Goal: Task Accomplishment & Management: Use online tool/utility

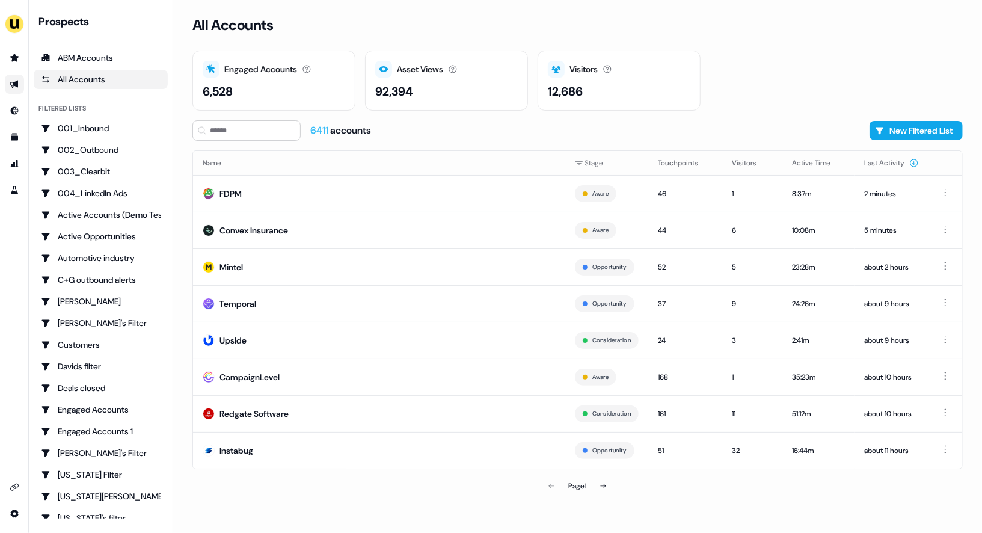
click at [10, 87] on icon "Go to outbound experience" at bounding box center [15, 84] width 10 height 10
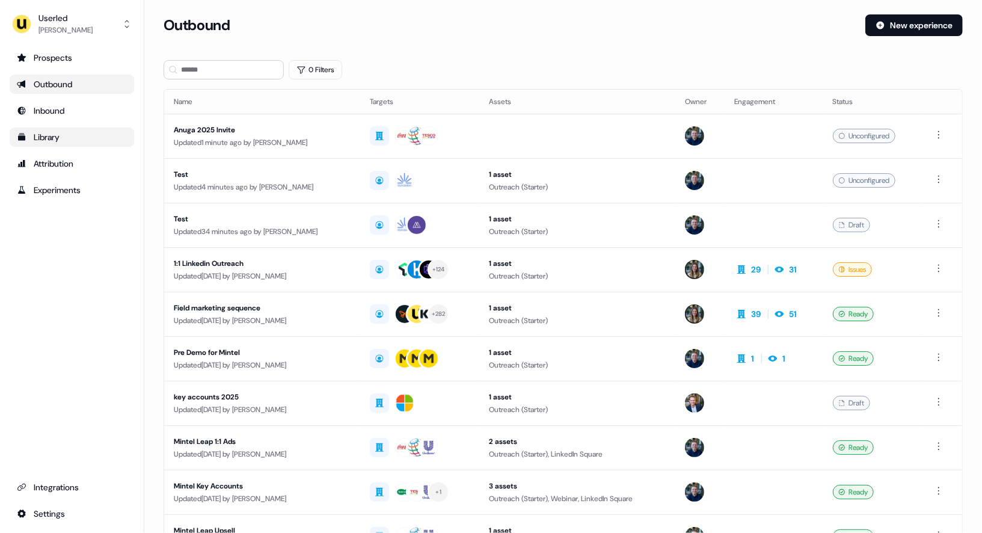
click at [60, 144] on link "Library" at bounding box center [72, 136] width 124 height 19
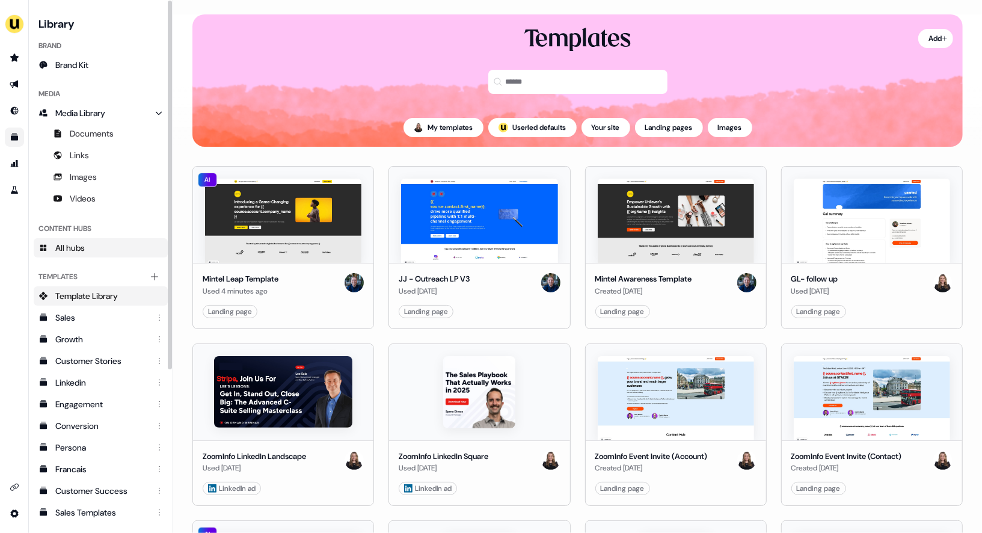
click at [81, 252] on span "All hubs" at bounding box center [69, 248] width 29 height 12
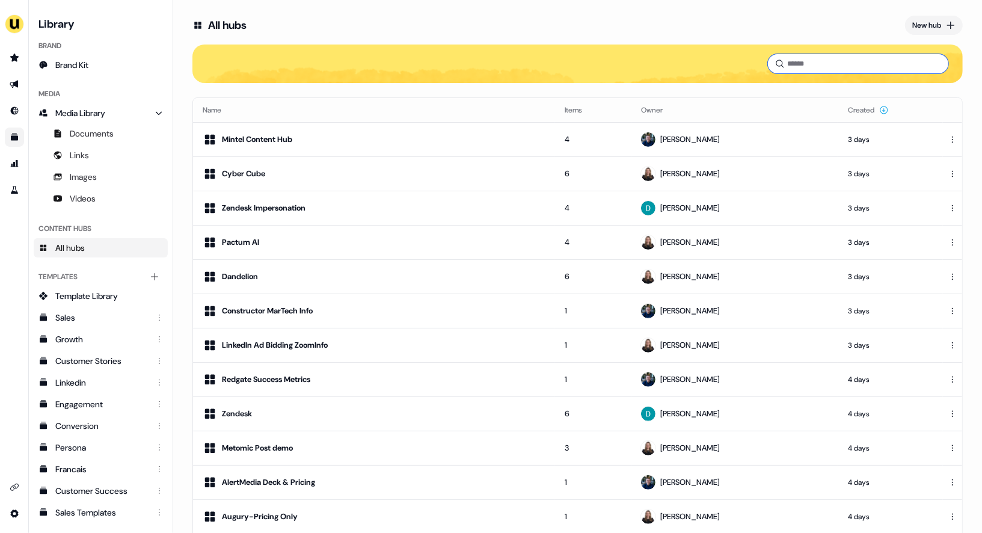
click at [798, 63] on input at bounding box center [858, 63] width 180 height 19
type input "*"
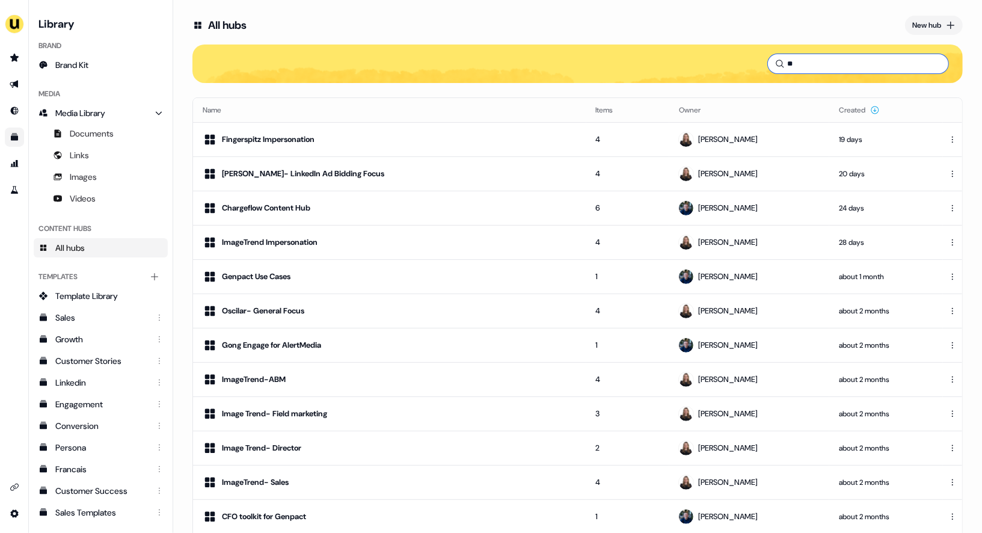
type input "*"
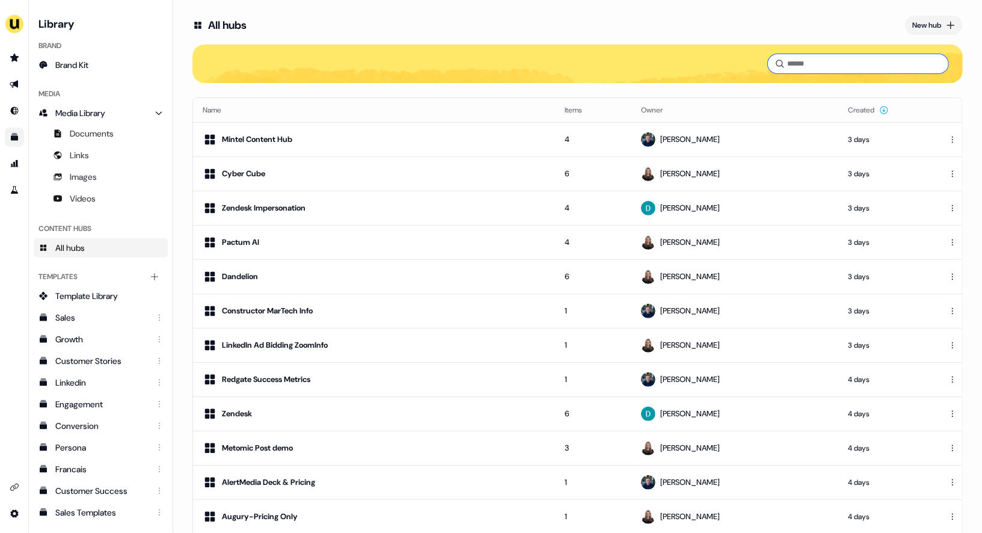
type input "*"
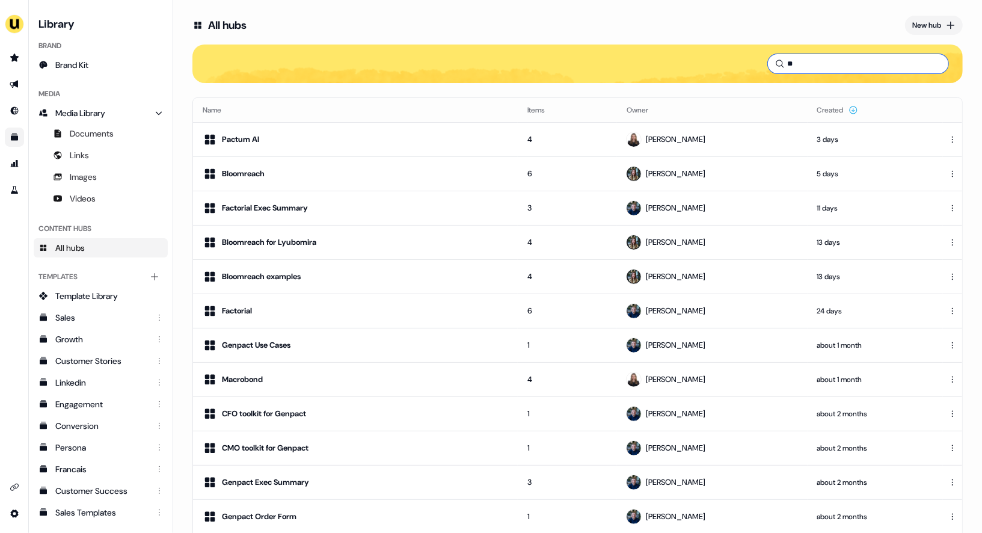
type input "*"
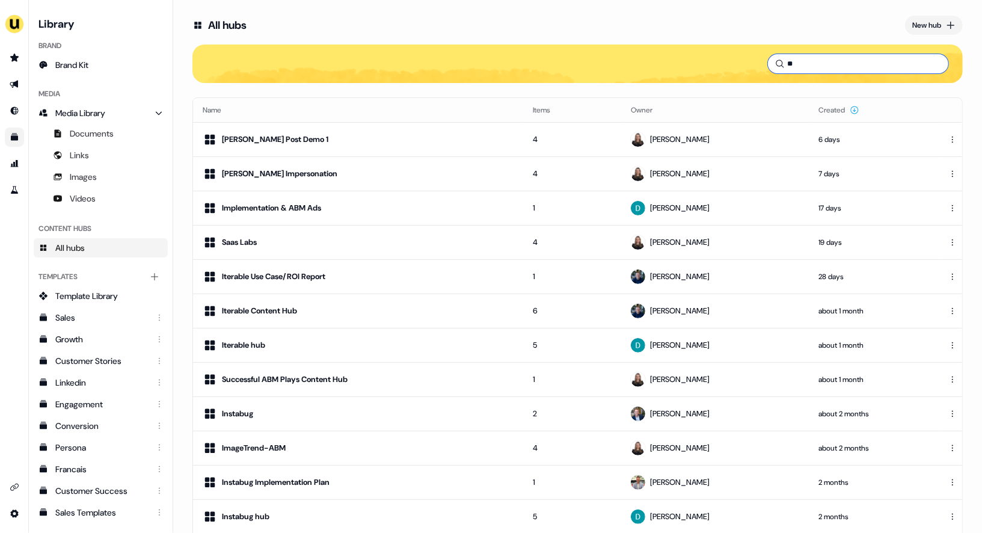
type input "*"
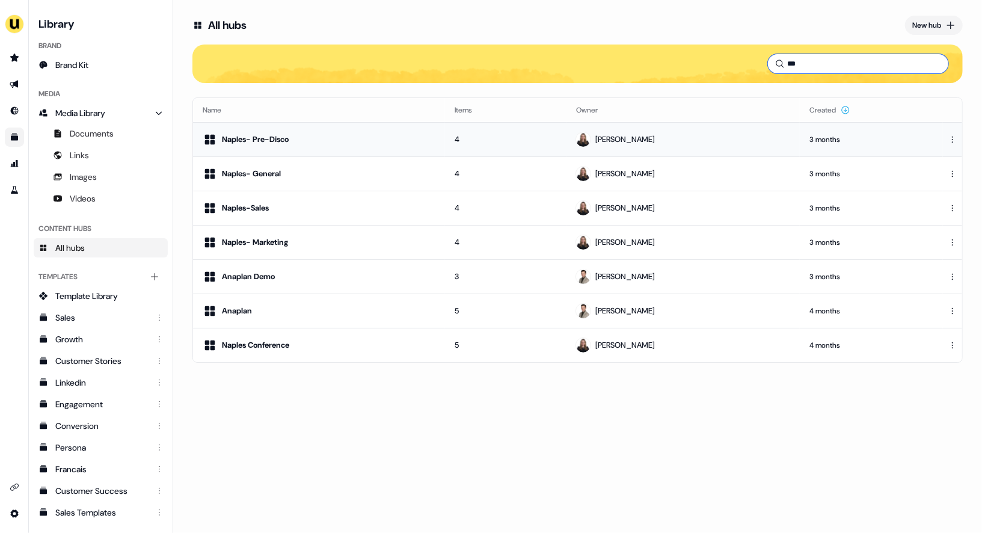
type input "***"
click at [655, 139] on div "[PERSON_NAME]" at bounding box center [625, 139] width 60 height 12
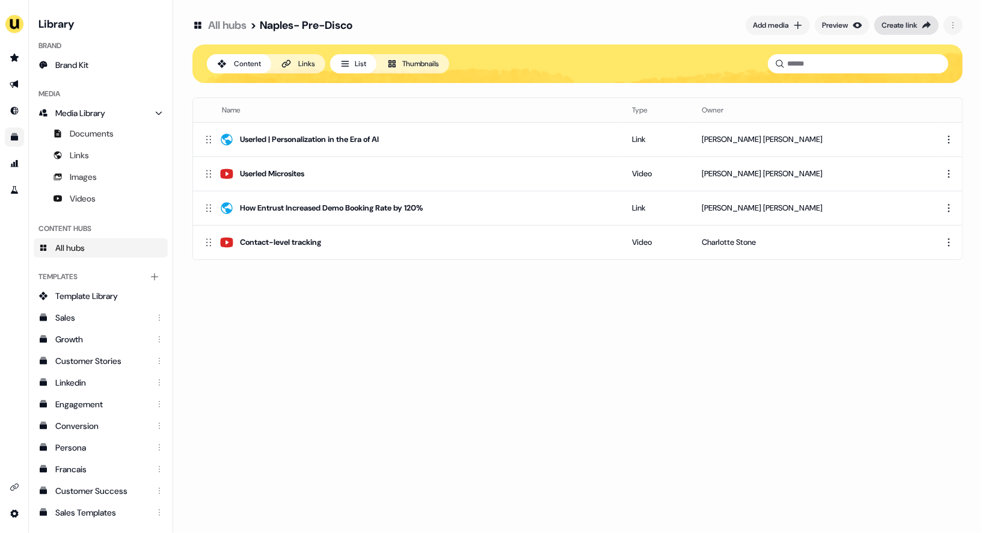
click at [917, 24] on div "Create link" at bounding box center [898, 25] width 35 height 12
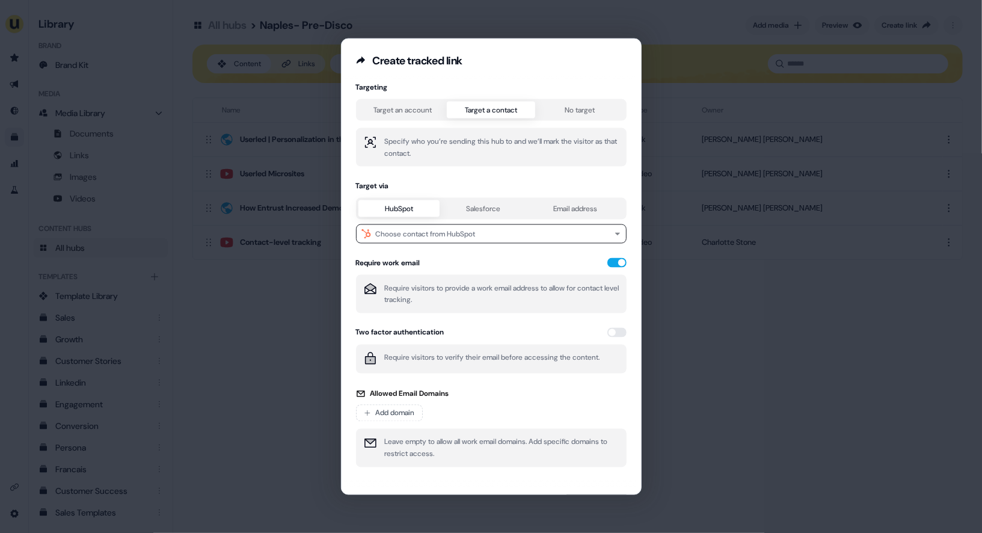
click at [508, 118] on div "Target an account Target a contact No target" at bounding box center [491, 110] width 271 height 22
click at [441, 237] on div "Choose contact from HubSpot" at bounding box center [426, 234] width 100 height 12
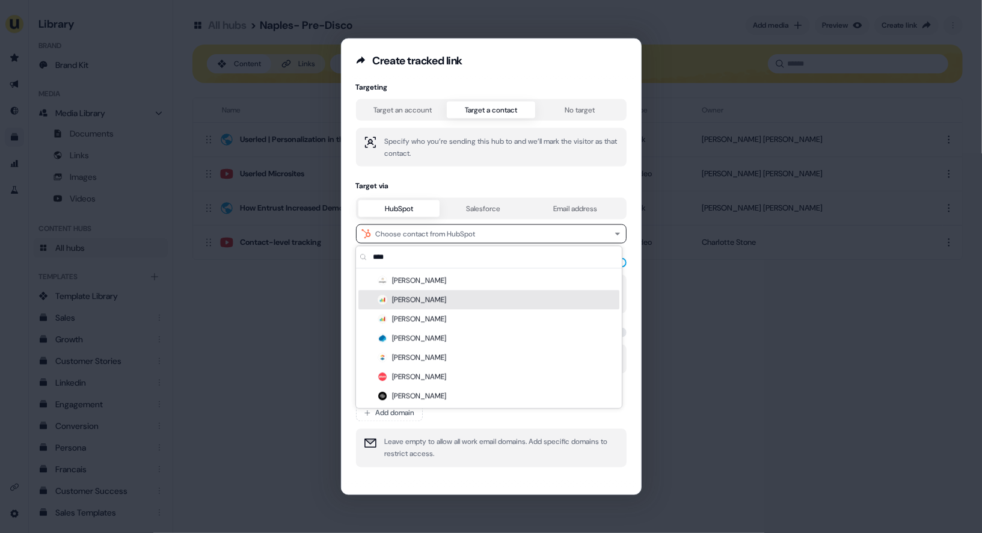
type input "****"
click at [440, 297] on div "[PERSON_NAME]" at bounding box center [488, 299] width 261 height 19
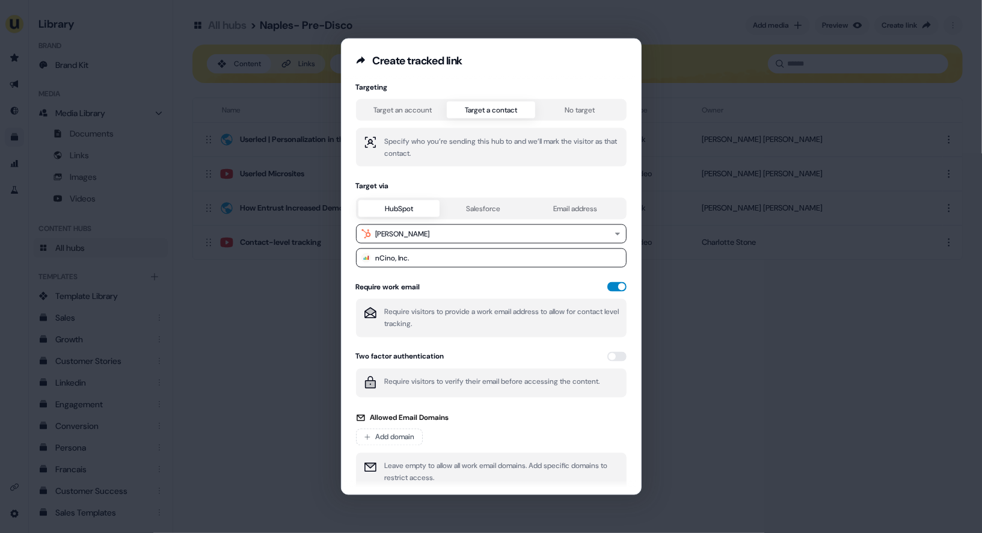
click at [608, 284] on button "button" at bounding box center [616, 287] width 19 height 10
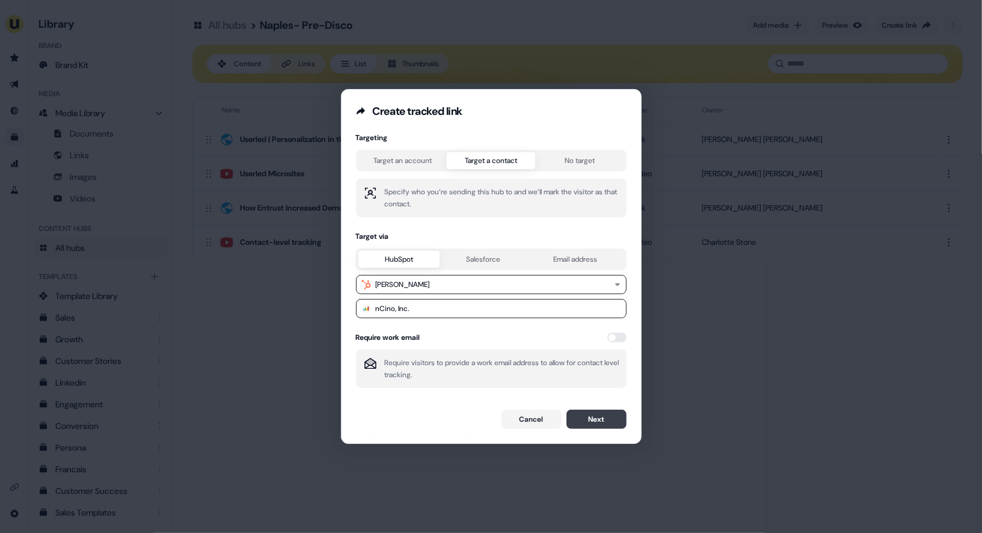
click at [579, 419] on button "Next" at bounding box center [596, 418] width 60 height 19
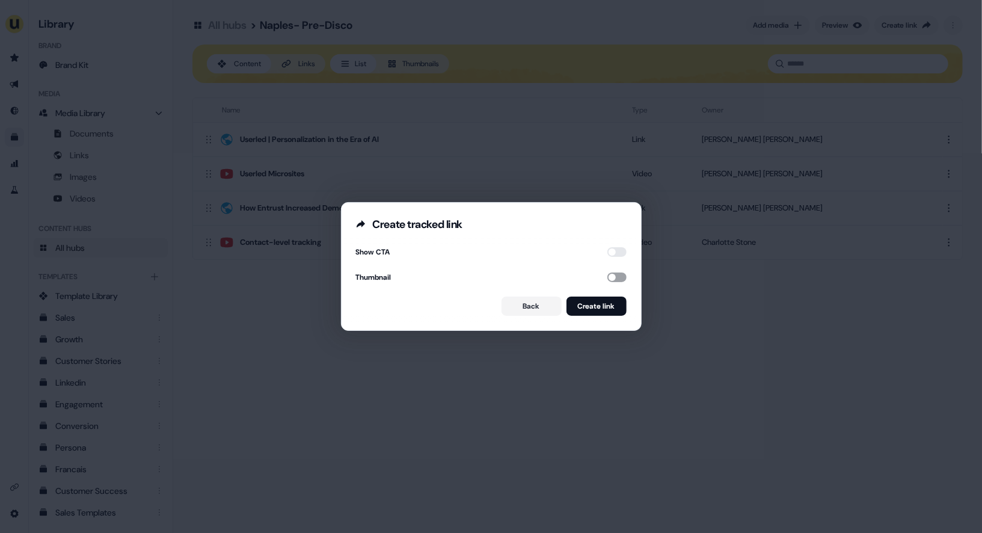
click at [613, 276] on button "button" at bounding box center [616, 277] width 19 height 10
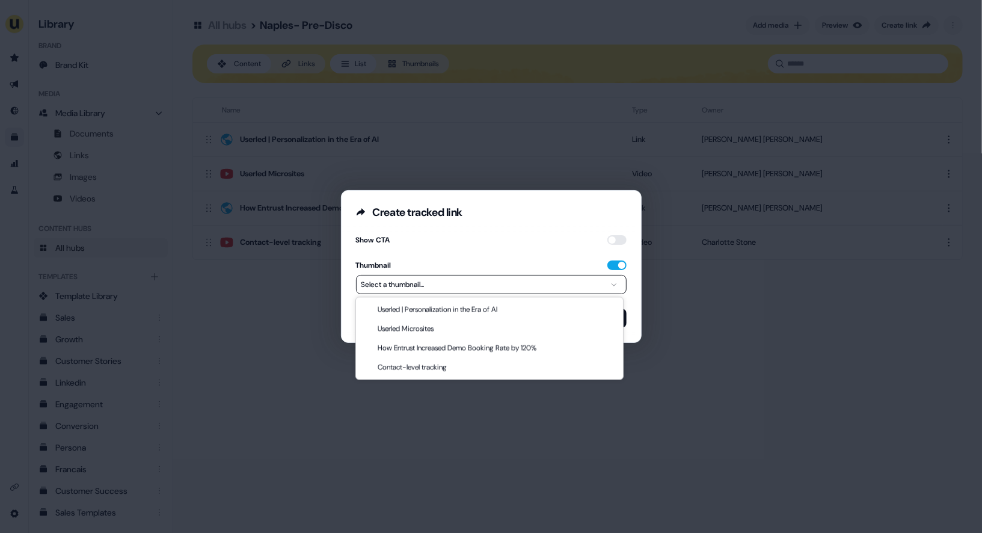
click at [600, 287] on button "Select a thumbnail..." at bounding box center [491, 284] width 271 height 19
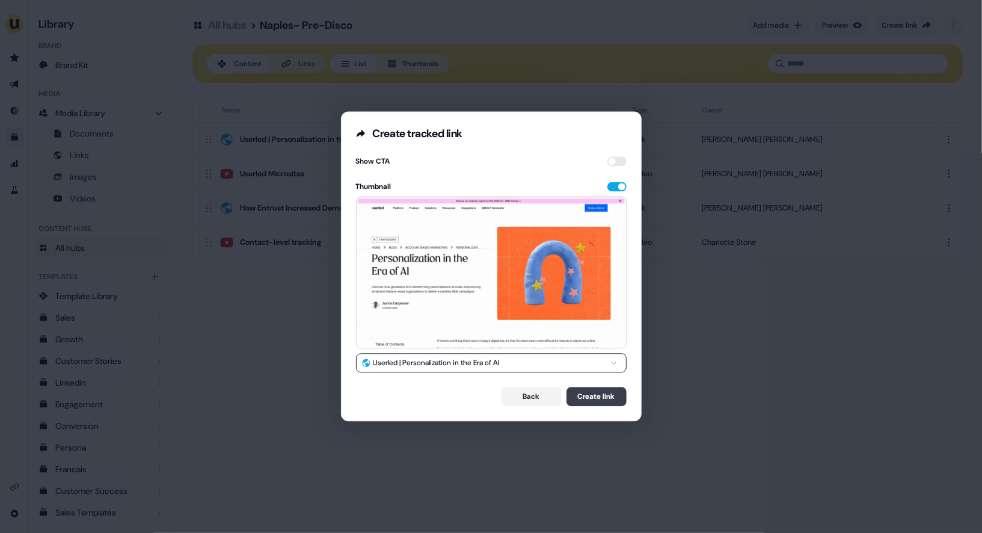
click at [592, 396] on button "Create link" at bounding box center [596, 396] width 60 height 19
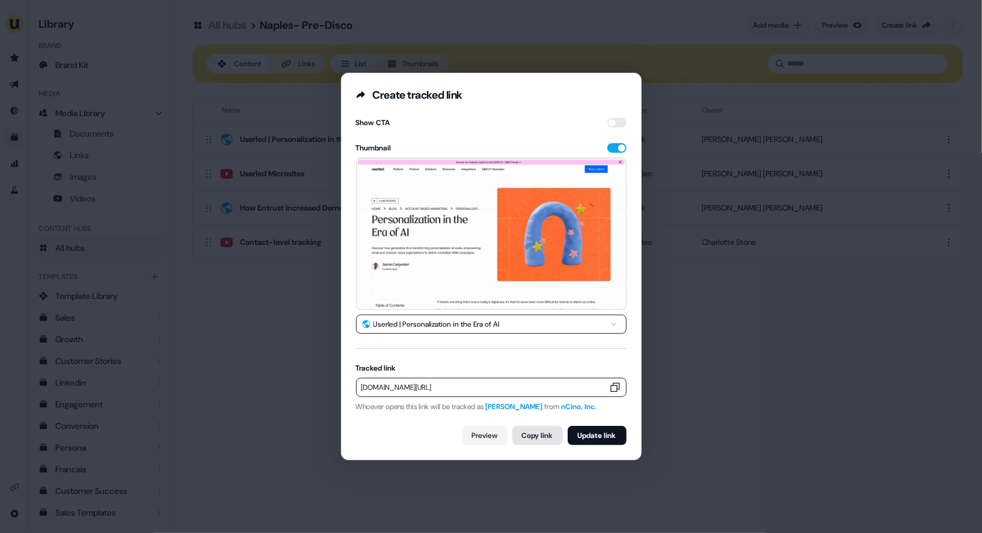
click at [527, 436] on button "Copy link" at bounding box center [537, 435] width 50 height 19
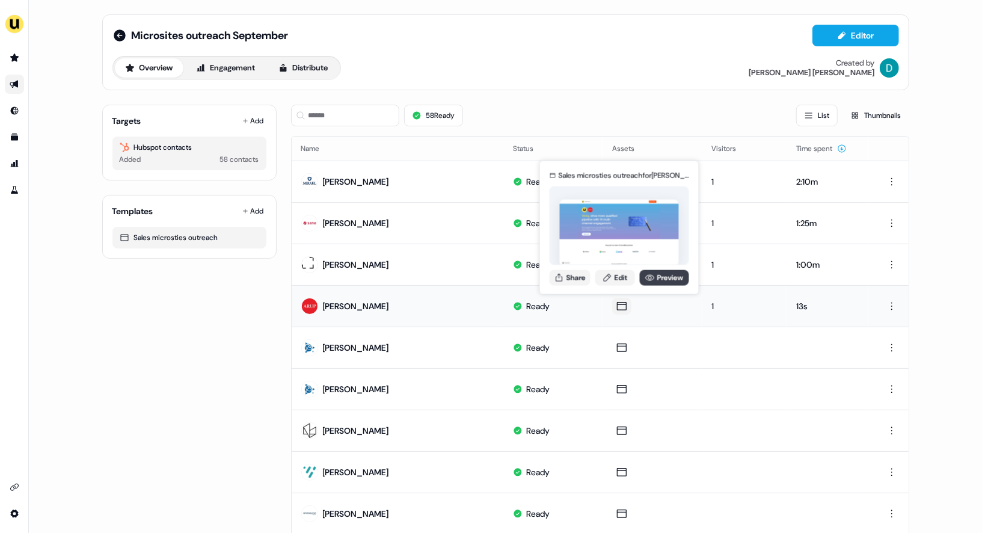
click at [655, 275] on link "Preview" at bounding box center [664, 277] width 49 height 16
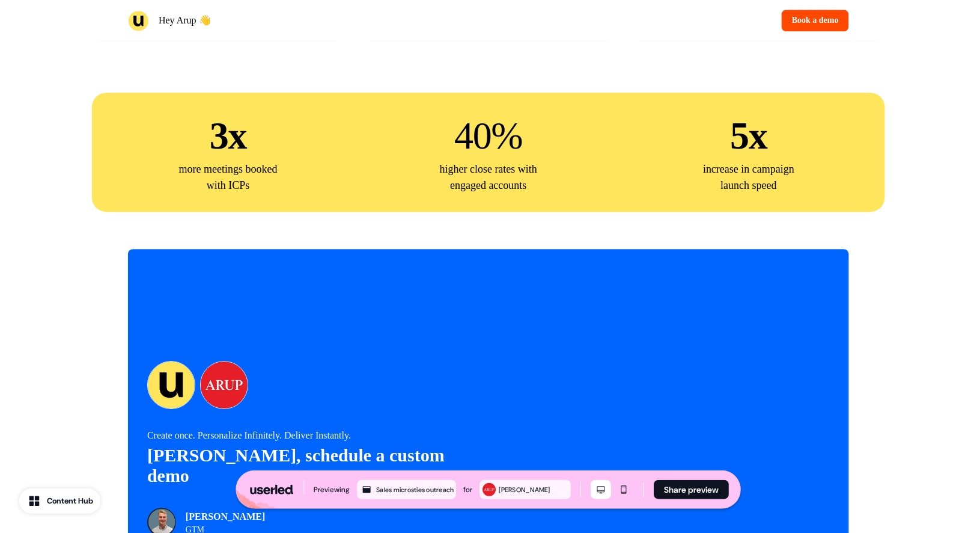
scroll to position [2686, 0]
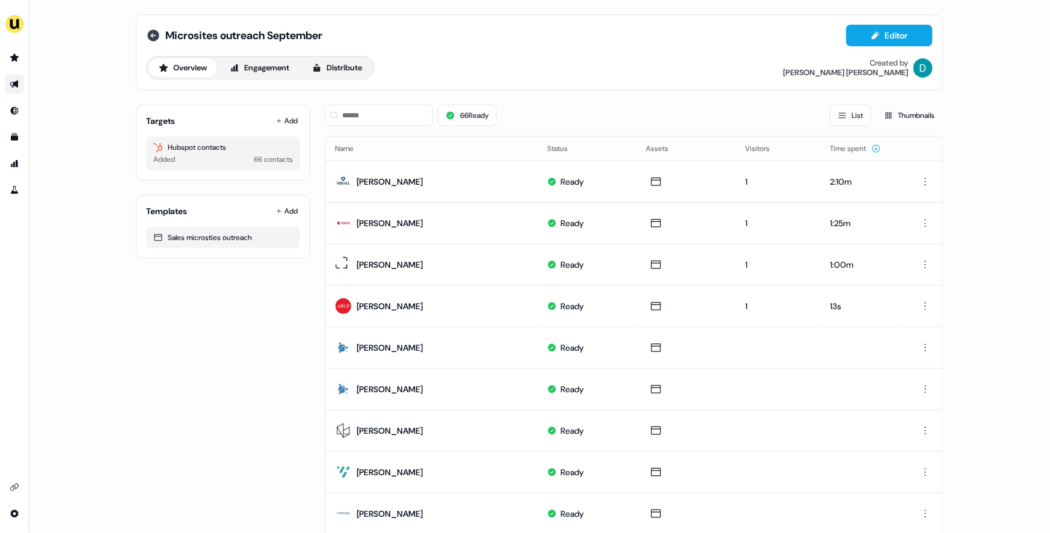
click at [151, 35] on icon at bounding box center [153, 35] width 14 height 14
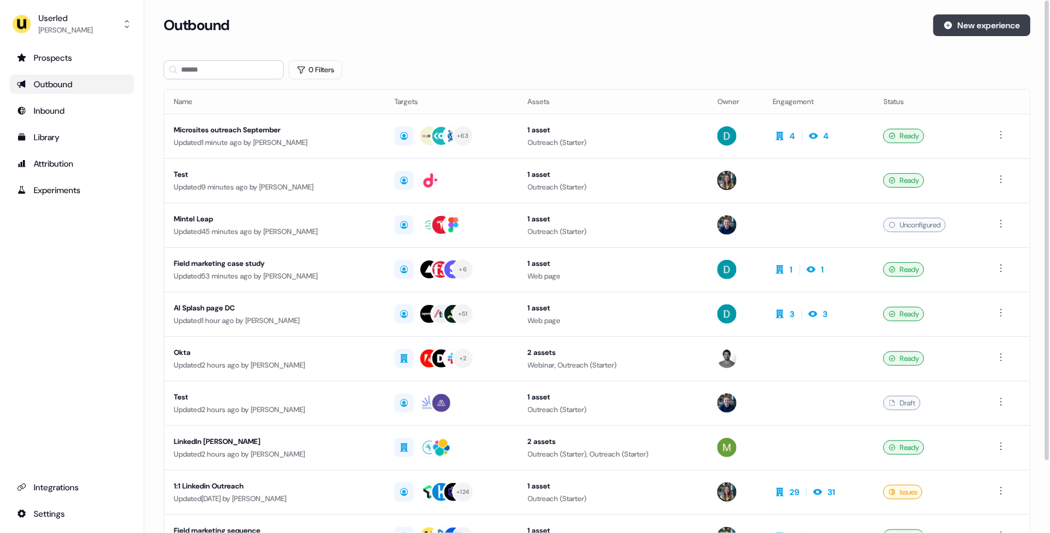
click at [980, 19] on button "New experience" at bounding box center [981, 25] width 97 height 22
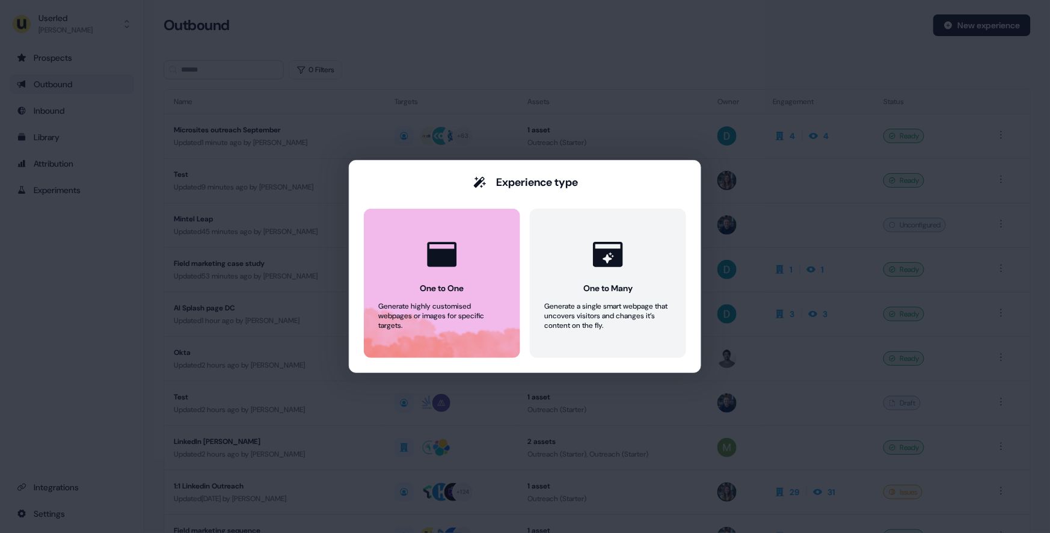
click at [444, 268] on icon at bounding box center [442, 254] width 36 height 36
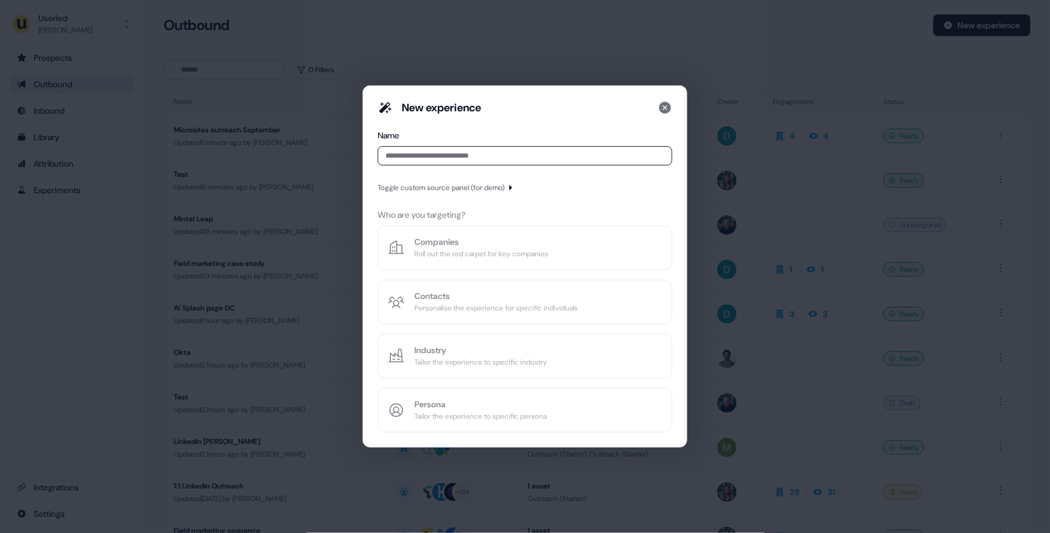
click at [664, 108] on icon at bounding box center [665, 107] width 14 height 14
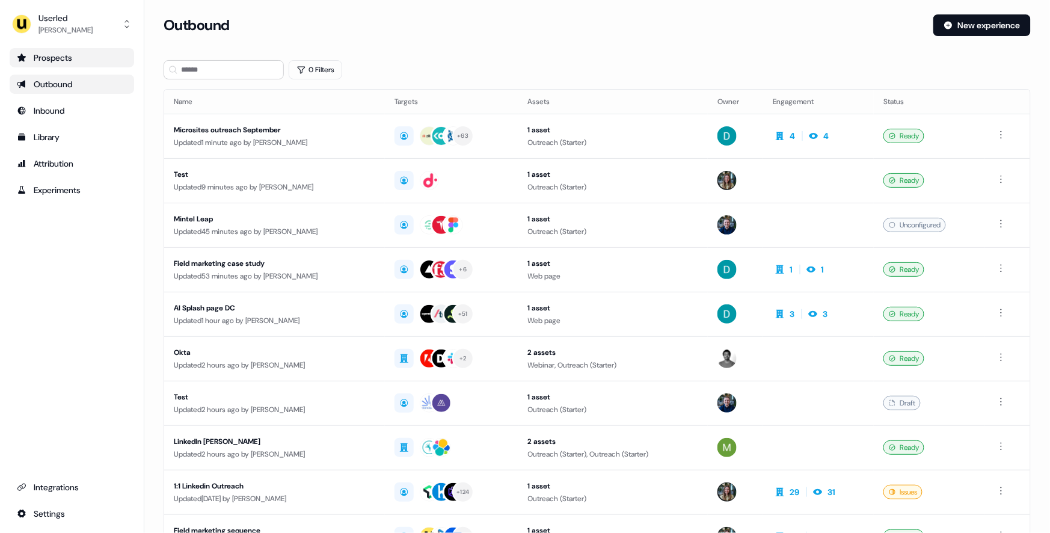
click at [69, 58] on div "Prospects" at bounding box center [72, 58] width 110 height 12
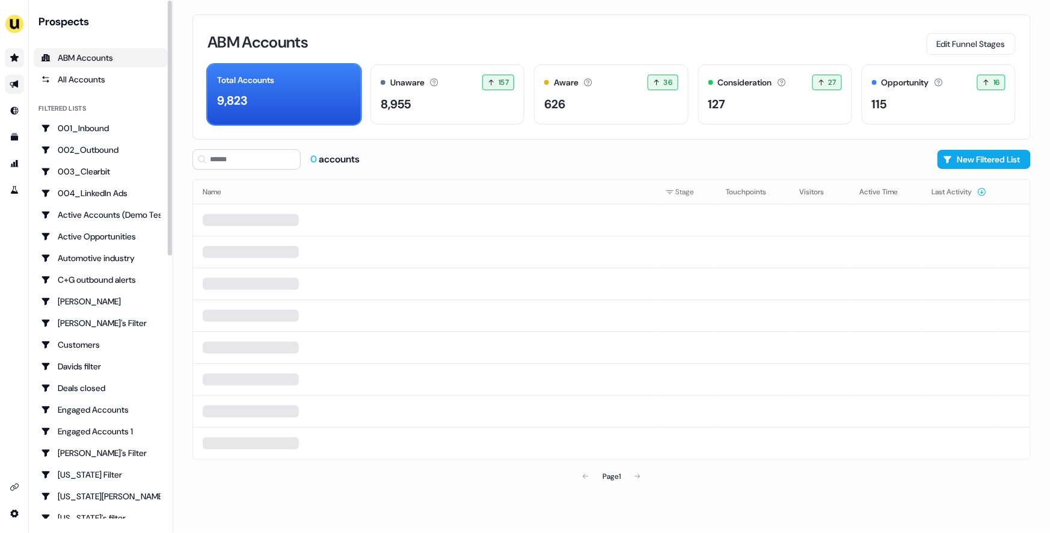
click at [7, 79] on link "Go to outbound experience" at bounding box center [14, 84] width 19 height 19
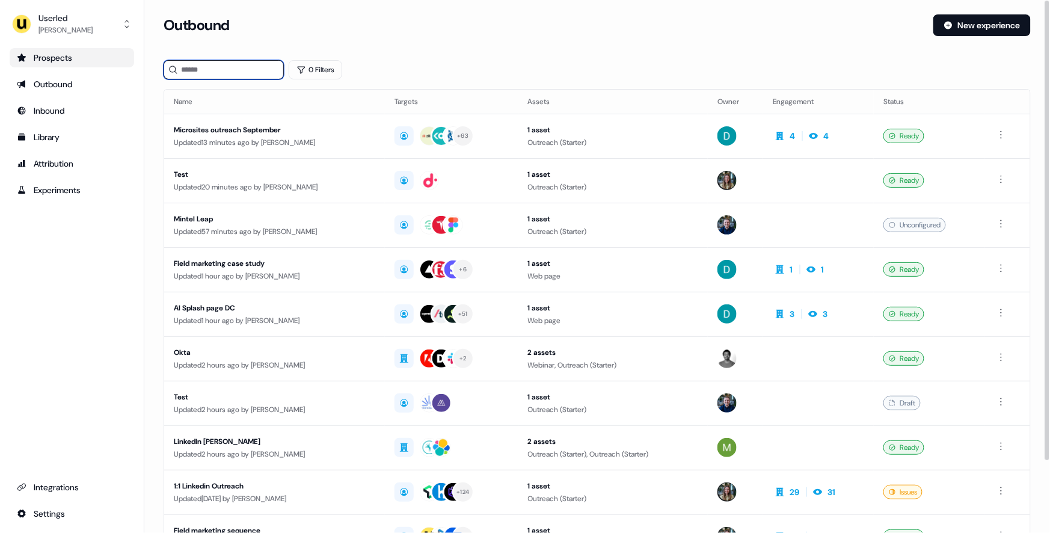
click at [213, 73] on input at bounding box center [224, 69] width 120 height 19
click at [66, 63] on div "Prospects" at bounding box center [72, 58] width 110 height 12
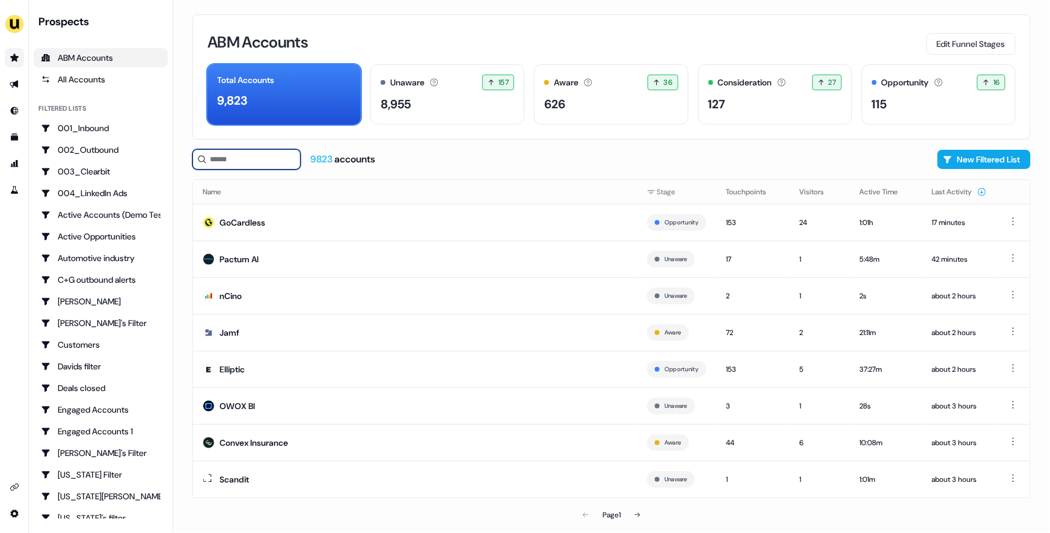
click at [222, 152] on input at bounding box center [246, 159] width 108 height 20
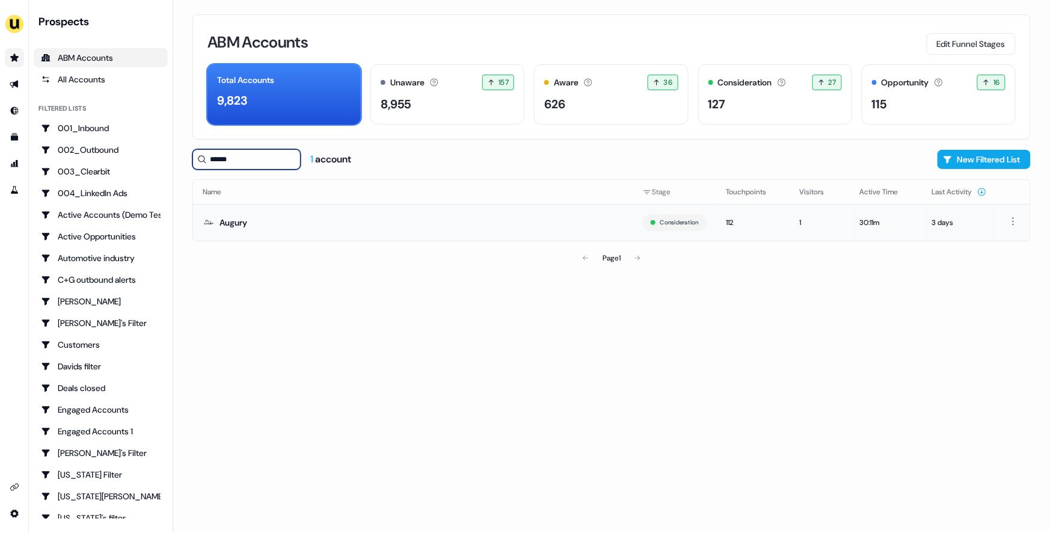
type input "******"
click at [304, 233] on td "Augury" at bounding box center [413, 222] width 440 height 37
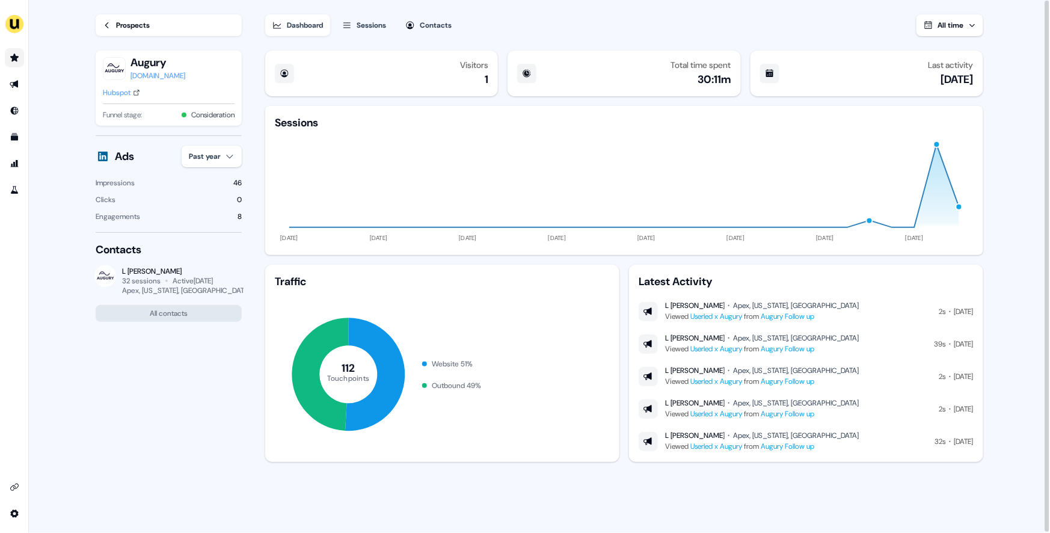
click at [371, 25] on div "Sessions" at bounding box center [370, 25] width 29 height 12
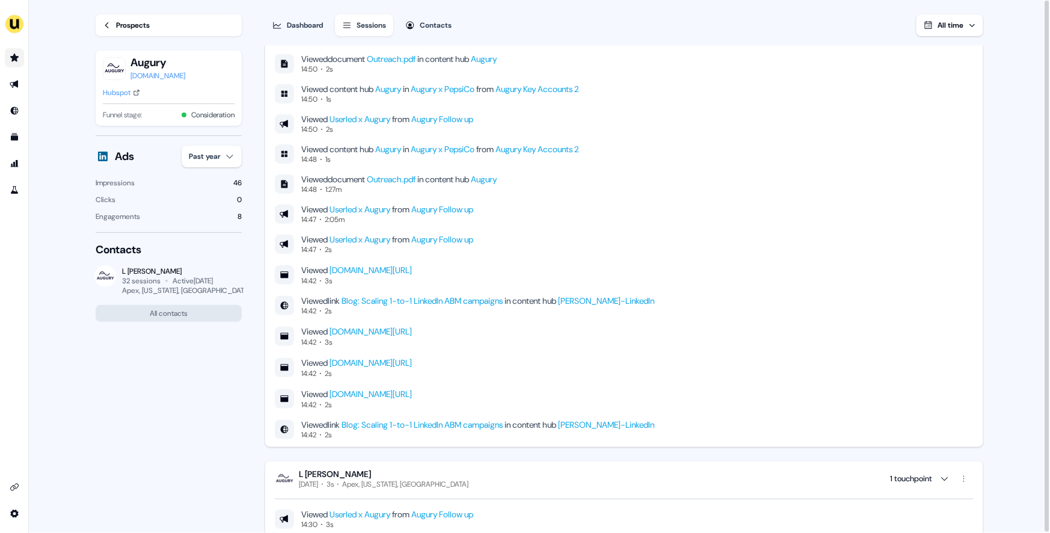
scroll to position [511, 0]
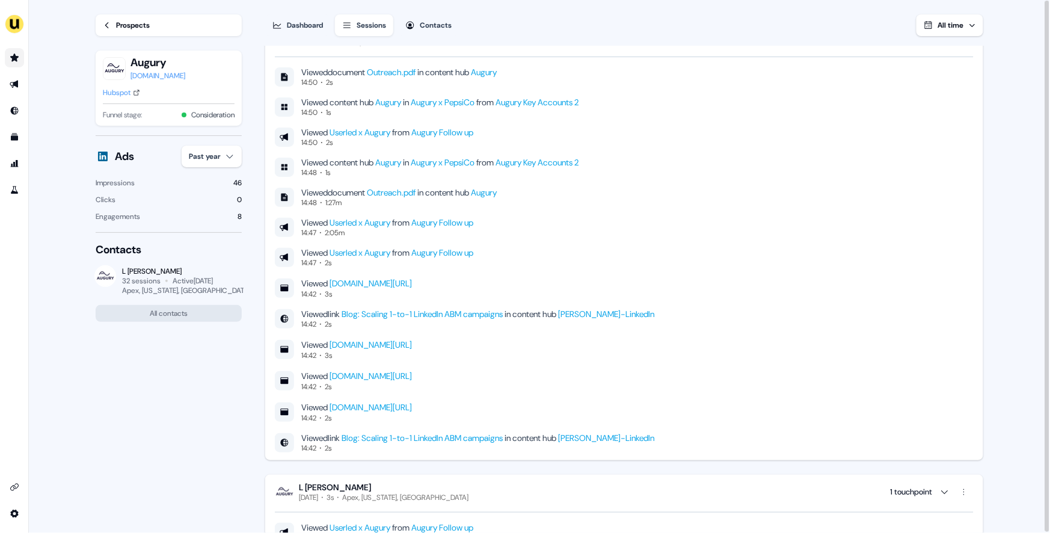
click at [404, 70] on link "Outreach.pdf" at bounding box center [391, 72] width 49 height 11
click at [10, 88] on icon "Go to outbound experience" at bounding box center [15, 84] width 10 height 10
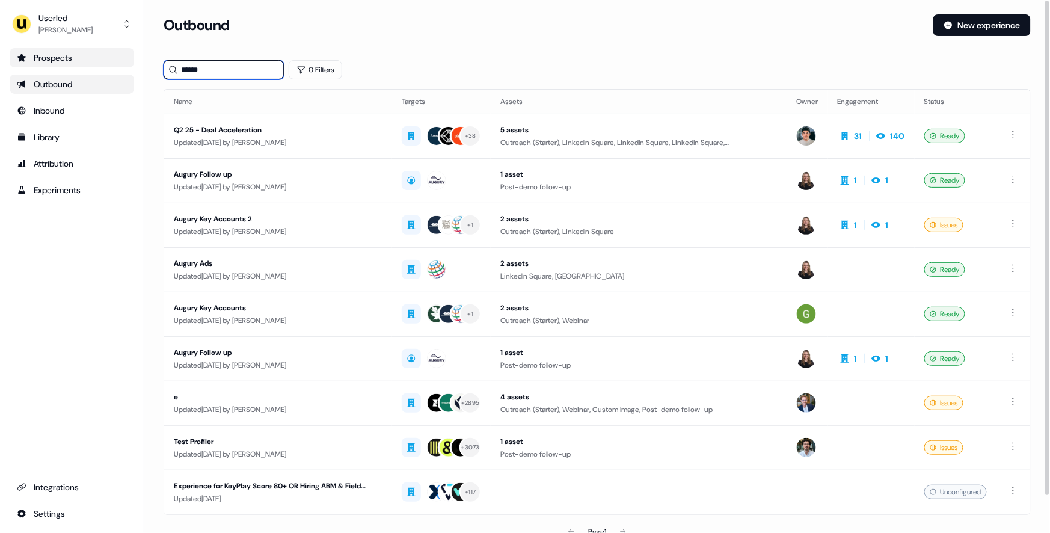
click at [219, 67] on input "******" at bounding box center [224, 69] width 120 height 19
type input "*"
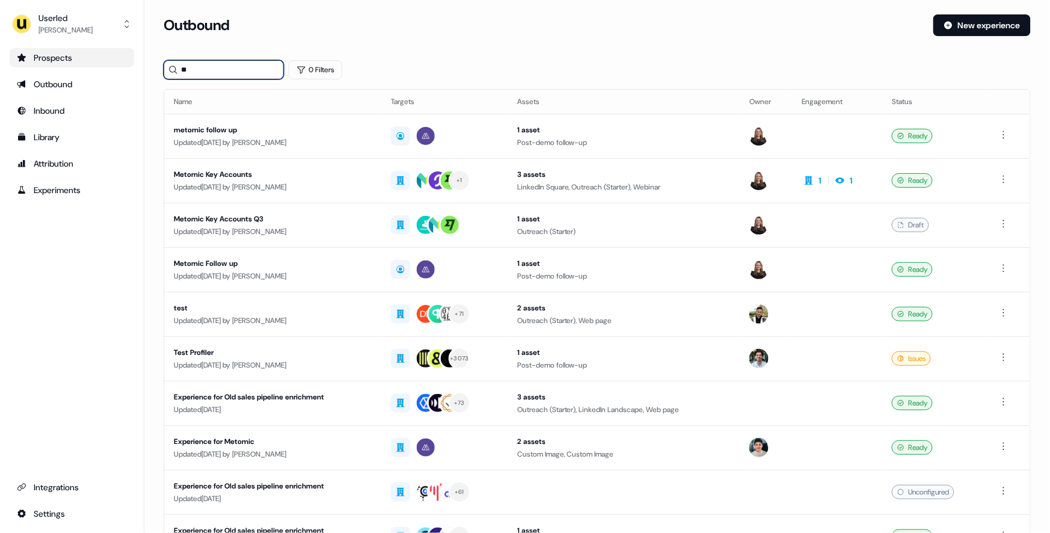
type input "*"
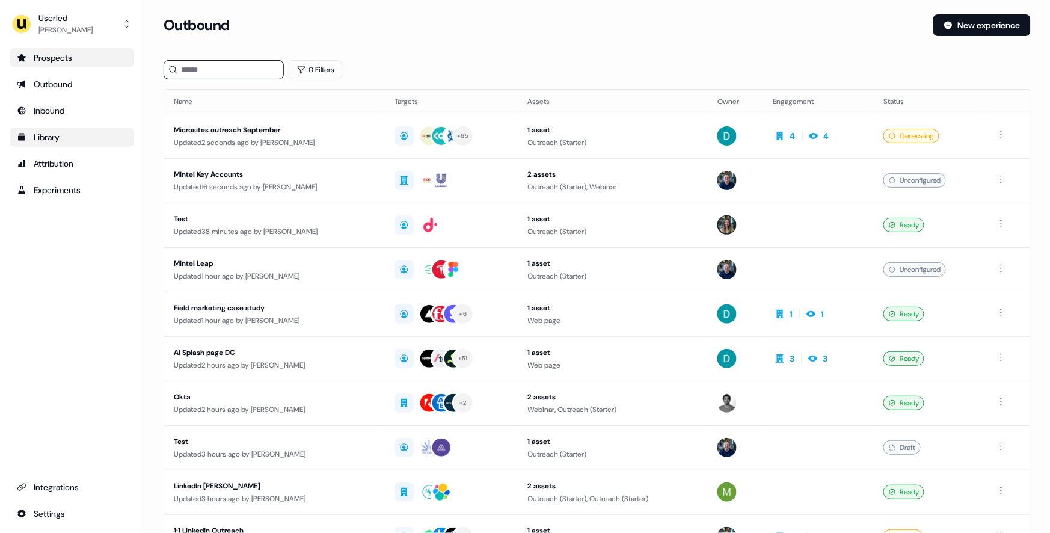
click at [50, 136] on div "Library" at bounding box center [72, 137] width 110 height 12
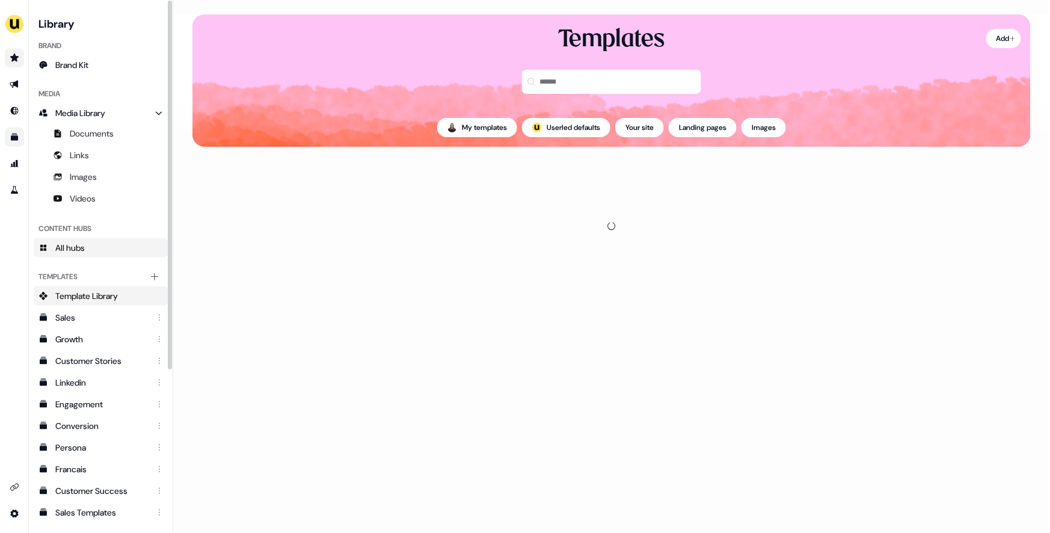
click at [90, 245] on link "All hubs" at bounding box center [101, 247] width 134 height 19
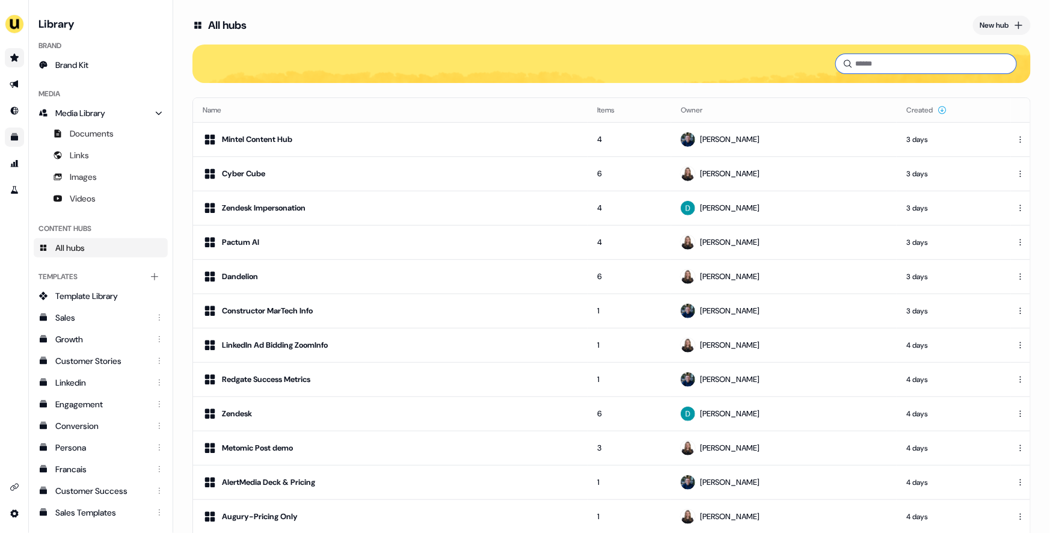
click at [948, 63] on input at bounding box center [926, 63] width 180 height 19
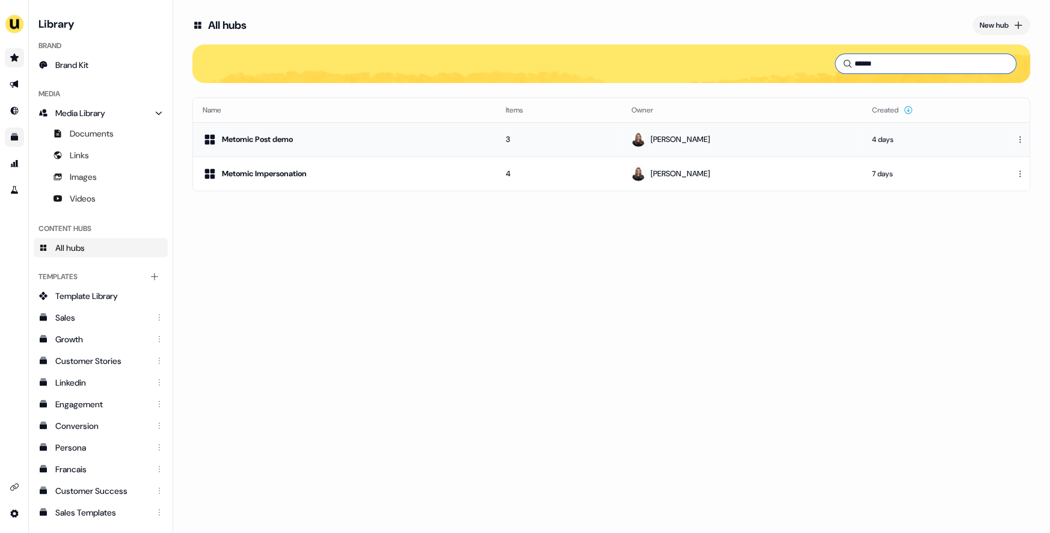
type input "******"
click at [459, 152] on td "Metomic Post demo" at bounding box center [344, 139] width 303 height 34
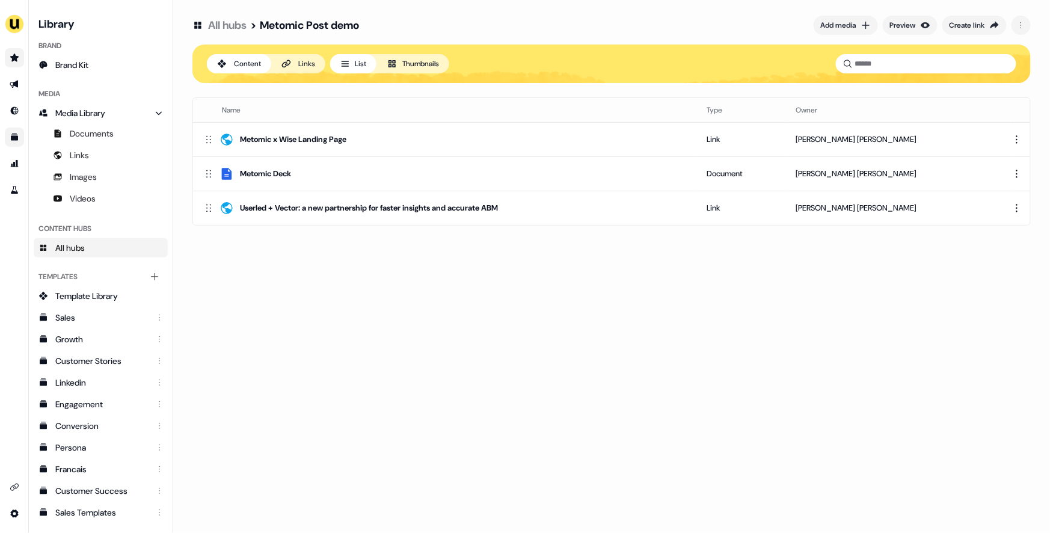
click at [233, 23] on link "All hubs" at bounding box center [227, 25] width 38 height 14
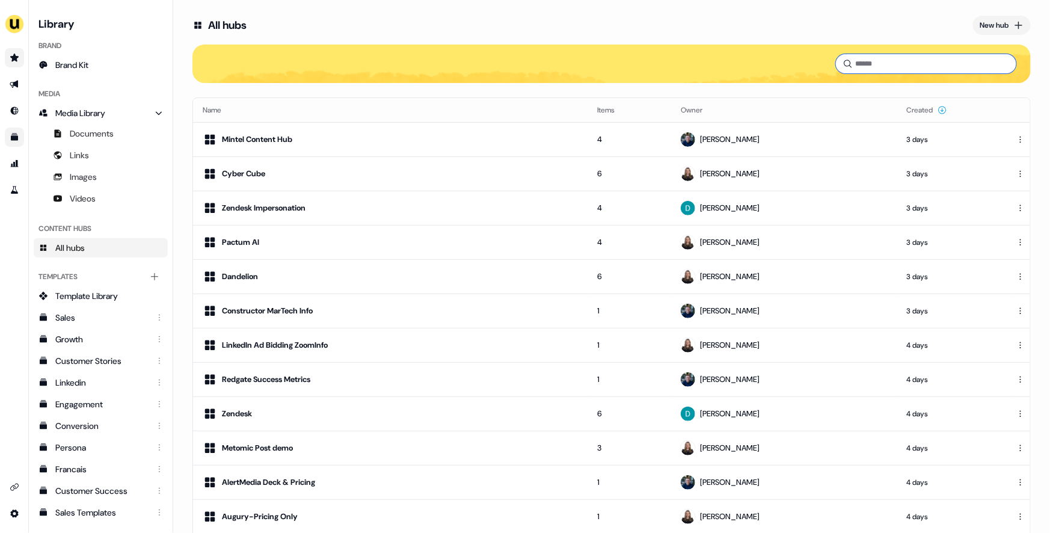
click at [946, 59] on input at bounding box center [926, 63] width 180 height 19
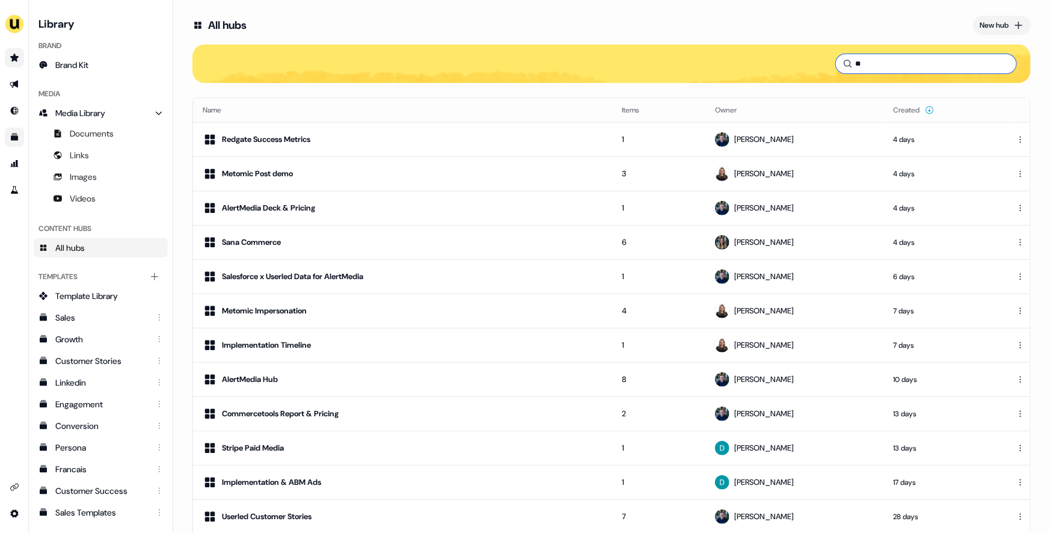
type input "*"
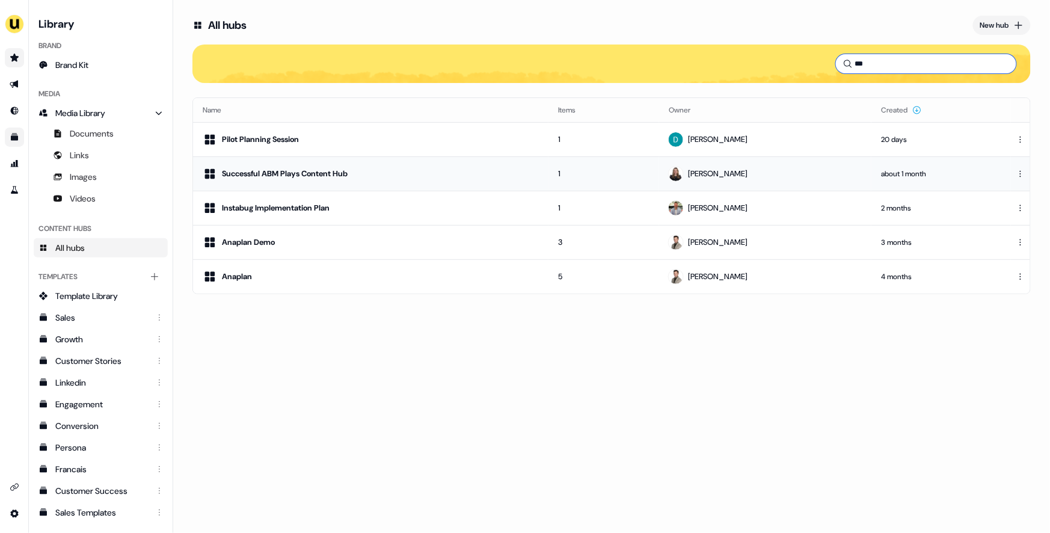
type input "***"
click at [500, 167] on div "Successful ABM Plays Content Hub" at bounding box center [371, 174] width 336 height 14
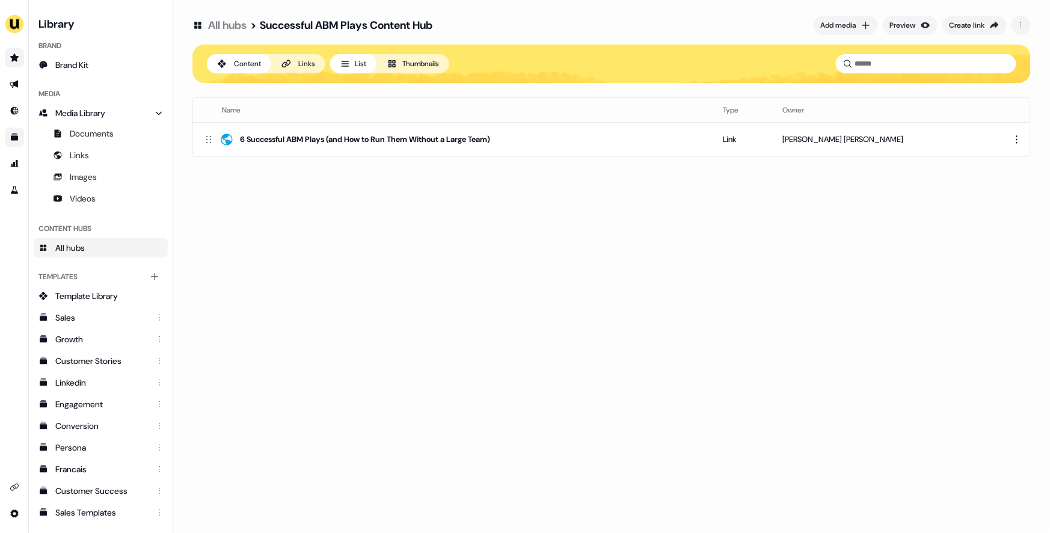
click at [305, 59] on div "Links" at bounding box center [306, 64] width 17 height 12
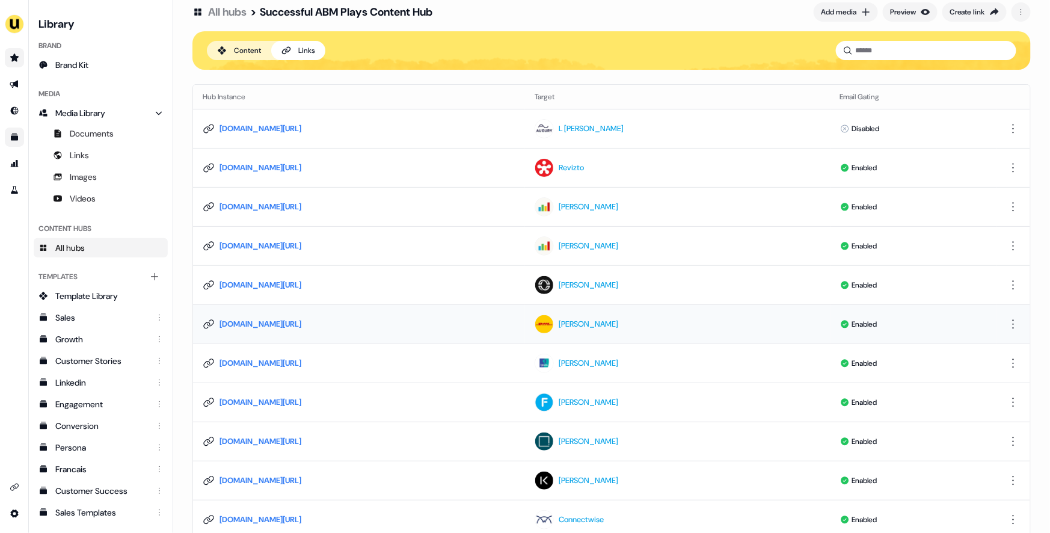
scroll to position [11, 0]
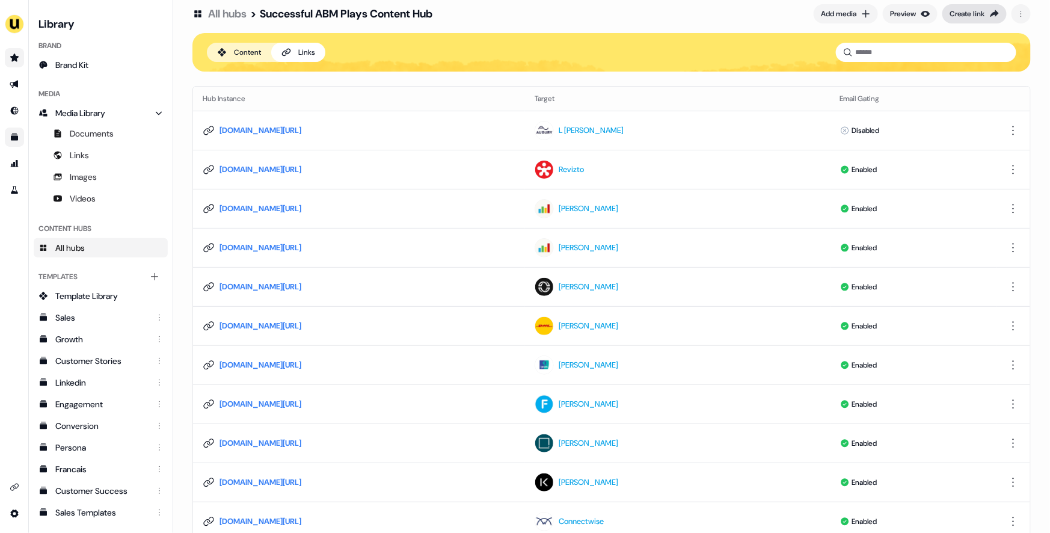
click at [970, 19] on button "Create link" at bounding box center [974, 13] width 64 height 19
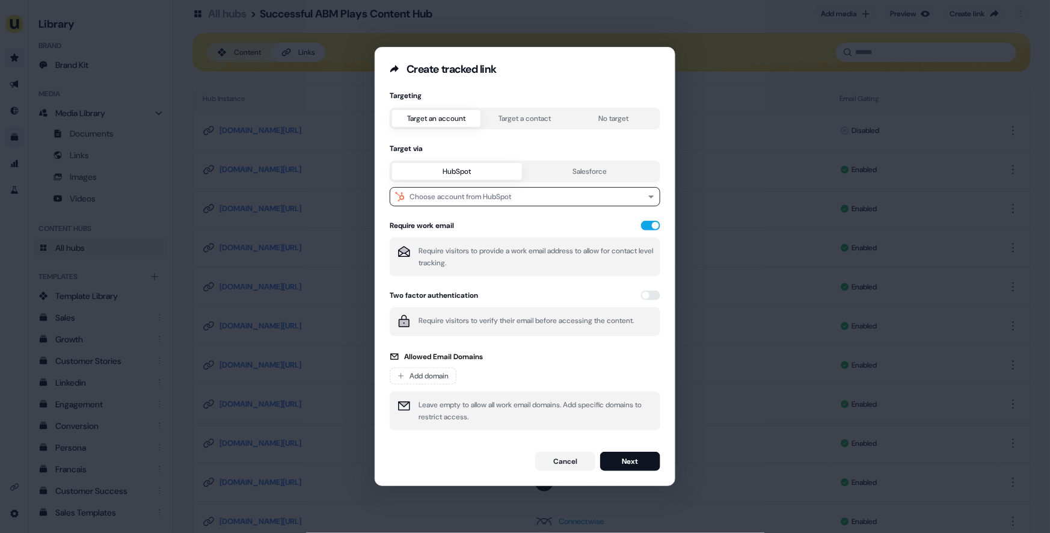
click at [537, 119] on div "Target an account Target a contact No target" at bounding box center [525, 119] width 271 height 22
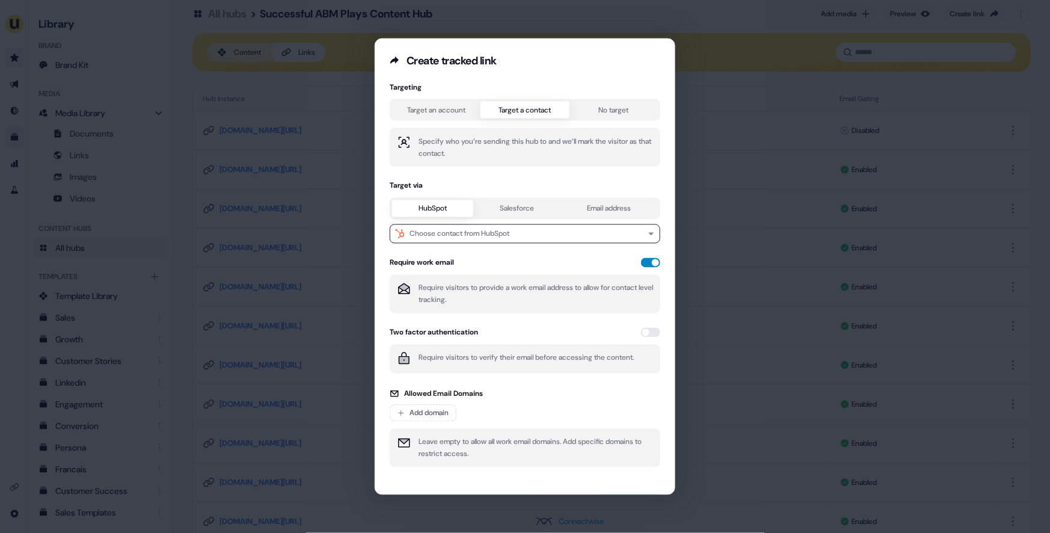
click at [646, 264] on button "button" at bounding box center [650, 263] width 19 height 10
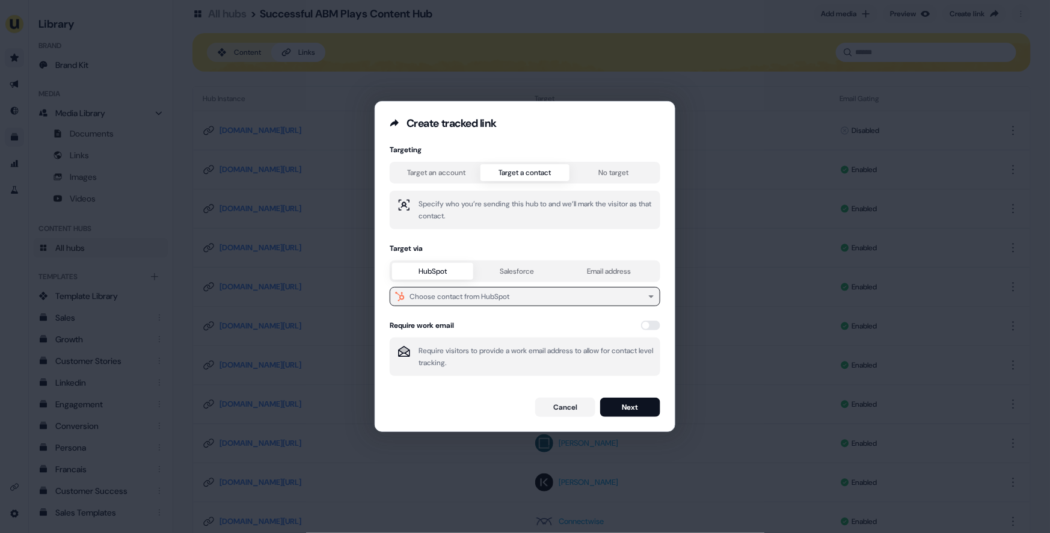
click at [472, 296] on div "Choose contact from HubSpot" at bounding box center [459, 296] width 100 height 12
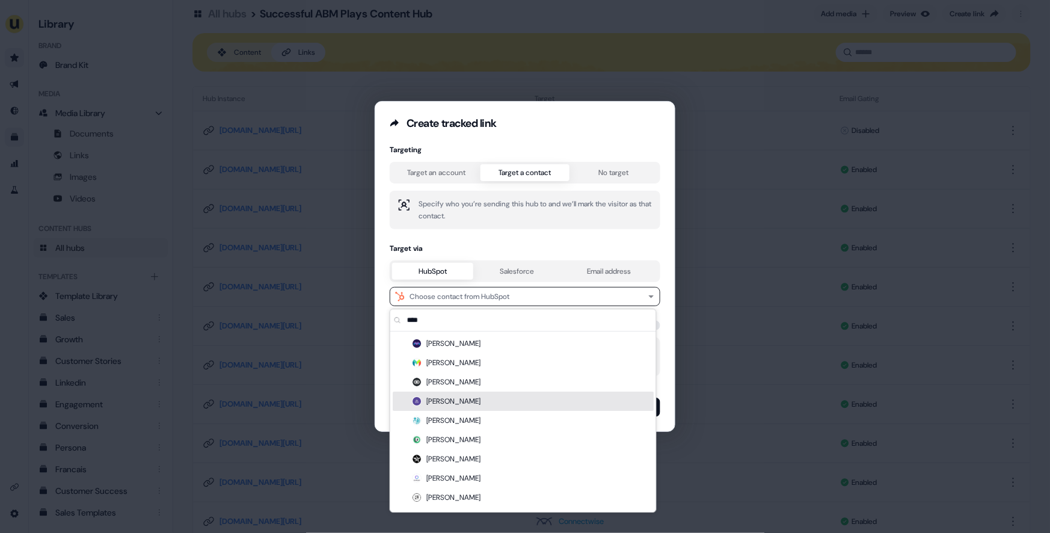
type input "****"
click at [459, 407] on div "Taran Grewal" at bounding box center [523, 400] width 261 height 19
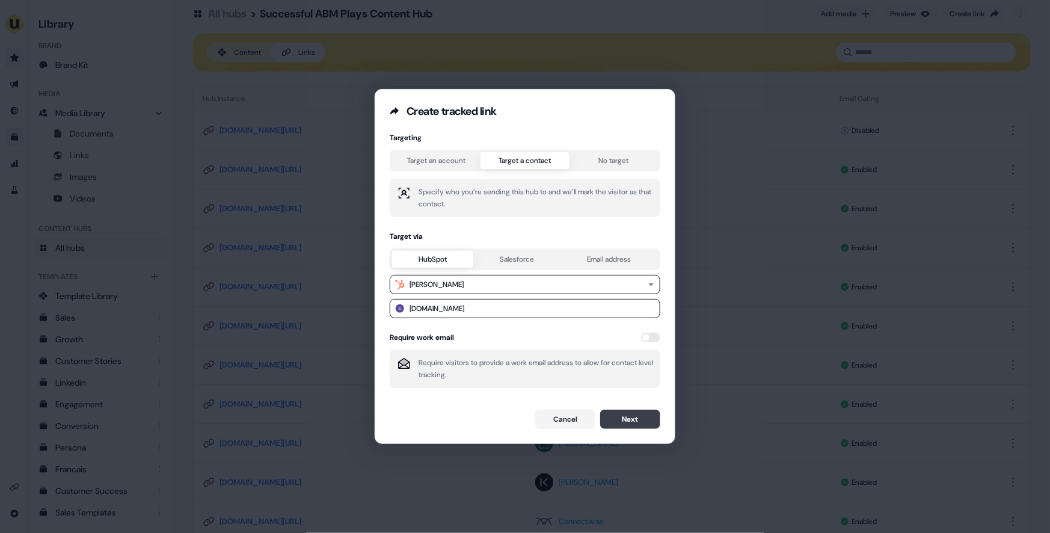
click at [632, 419] on button "Next" at bounding box center [630, 418] width 60 height 19
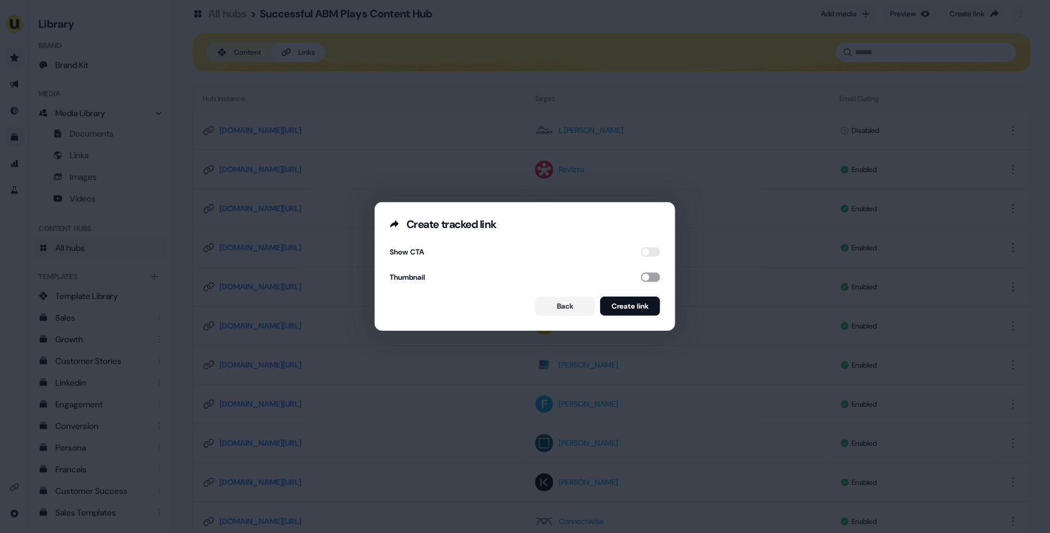
click at [647, 278] on button "button" at bounding box center [650, 277] width 19 height 10
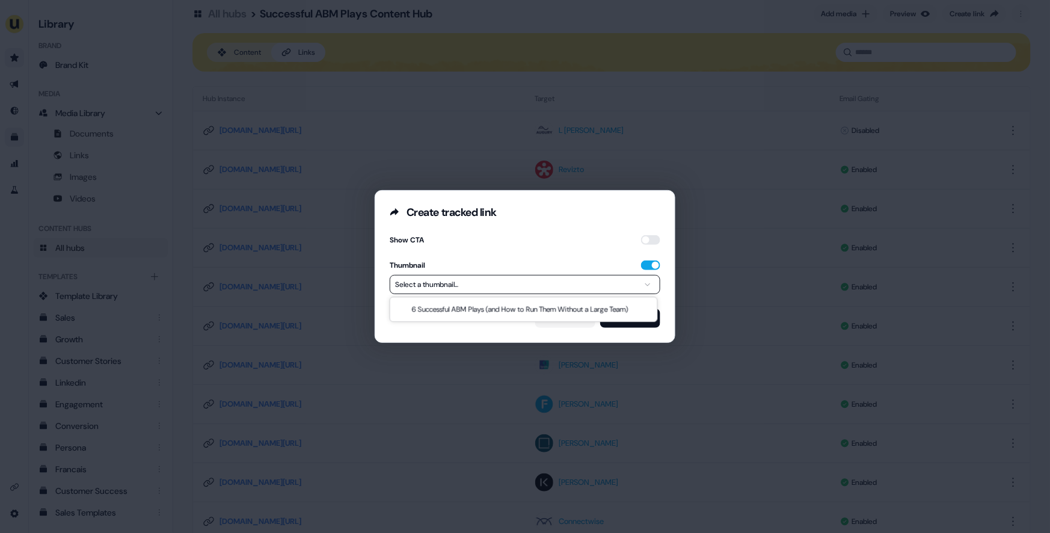
click at [603, 283] on button "Select a thumbnail..." at bounding box center [525, 284] width 271 height 19
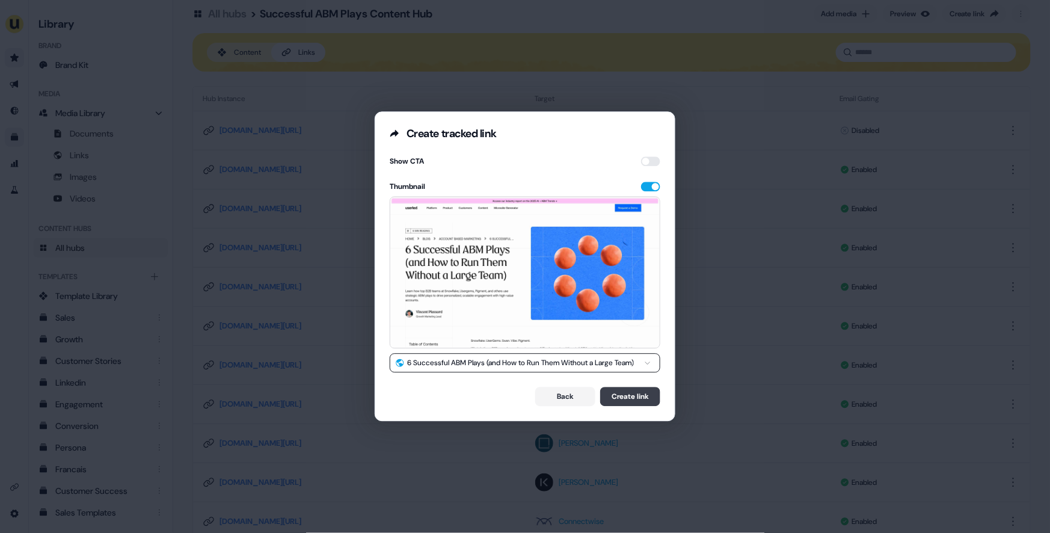
click at [625, 396] on button "Create link" at bounding box center [630, 396] width 60 height 19
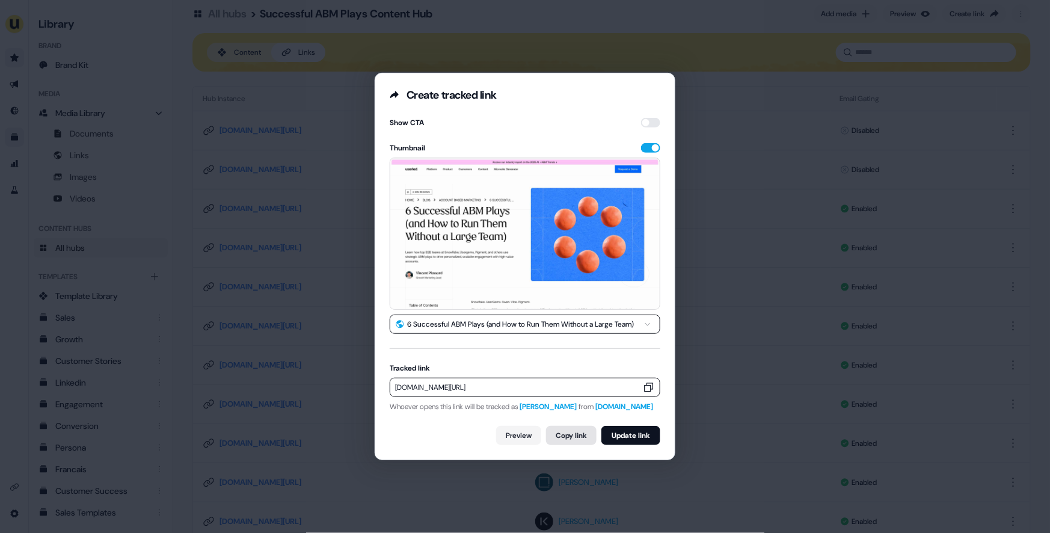
click at [554, 433] on button "Copy link" at bounding box center [571, 435] width 50 height 19
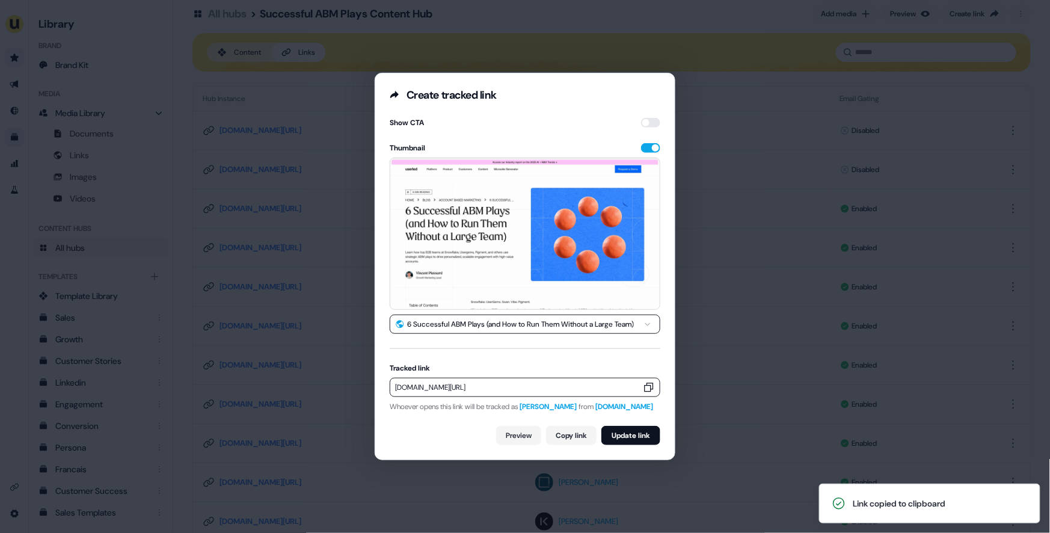
click at [741, 363] on div "**********" at bounding box center [525, 266] width 1050 height 533
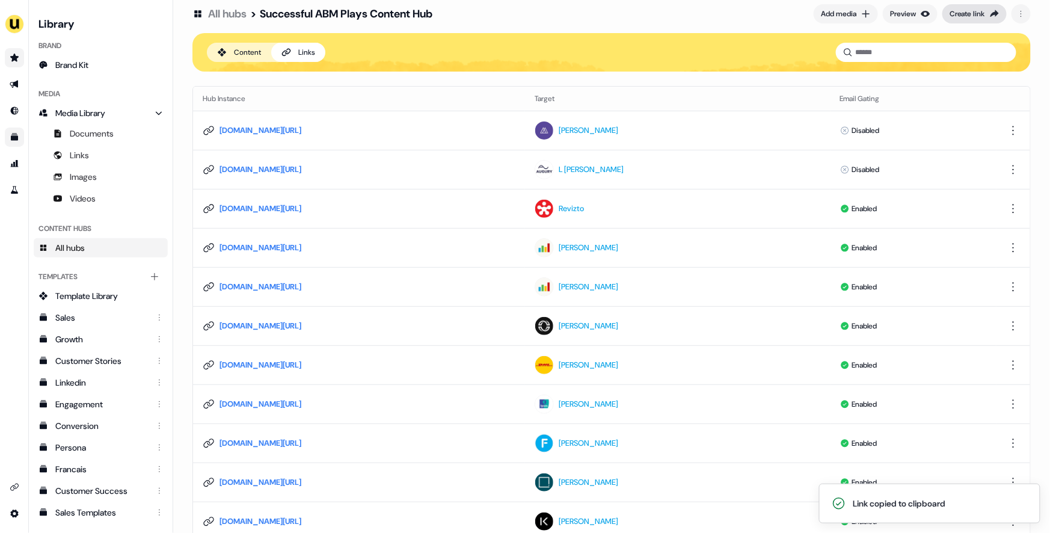
click at [969, 17] on div "Create link" at bounding box center [966, 14] width 35 height 12
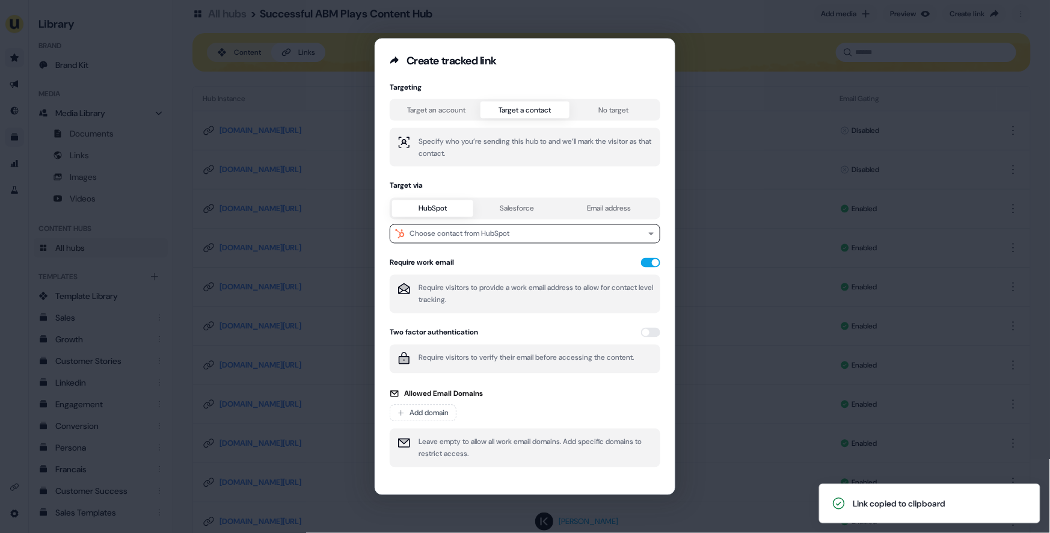
click at [522, 121] on div "Targeting Target an account Target a contact No target Specify who you’re sendi…" at bounding box center [525, 278] width 271 height 392
click at [459, 226] on button "Choose contact from HubSpot" at bounding box center [525, 233] width 271 height 19
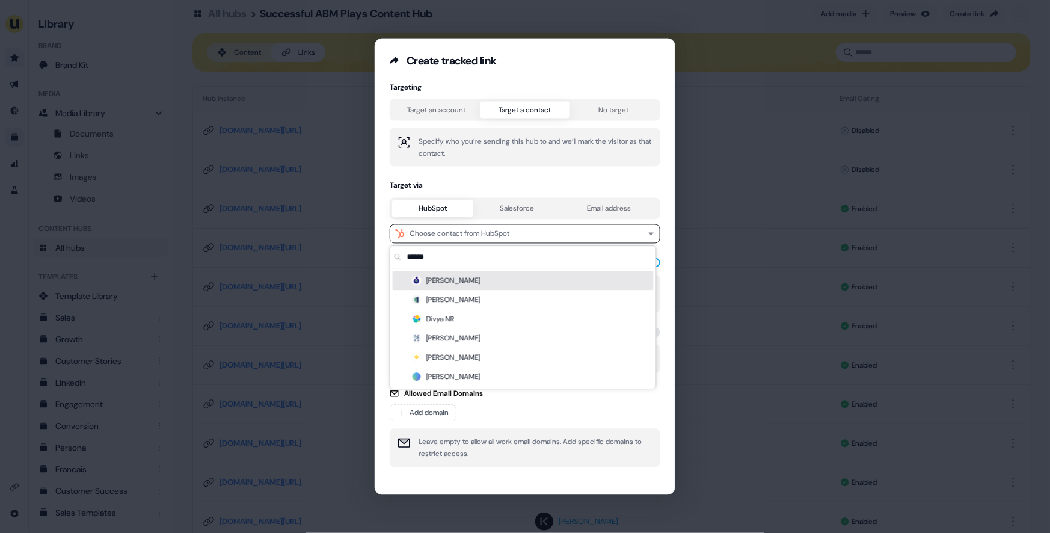
type input "******"
click at [471, 279] on div "Raghav Poojary" at bounding box center [523, 280] width 261 height 19
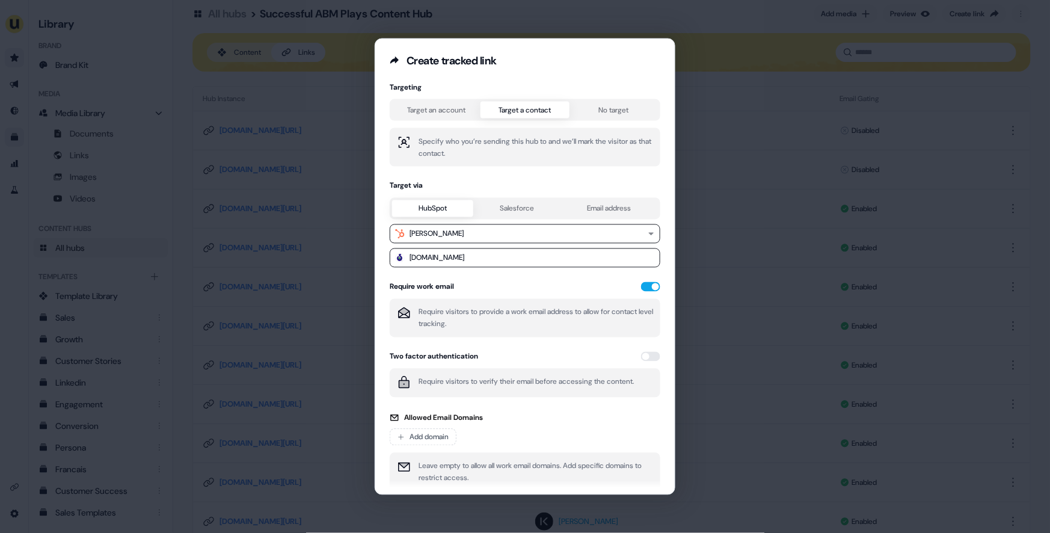
scroll to position [52, 0]
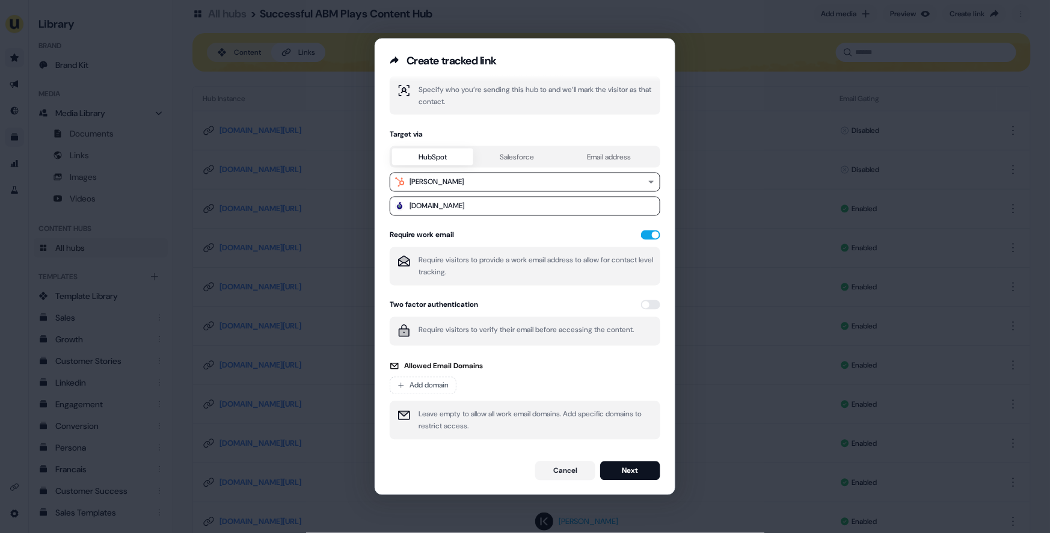
click at [614, 460] on form "Targeting Target an account Target a contact No target Specify who you’re sendi…" at bounding box center [525, 256] width 271 height 450
click at [638, 471] on button "Next" at bounding box center [630, 470] width 60 height 19
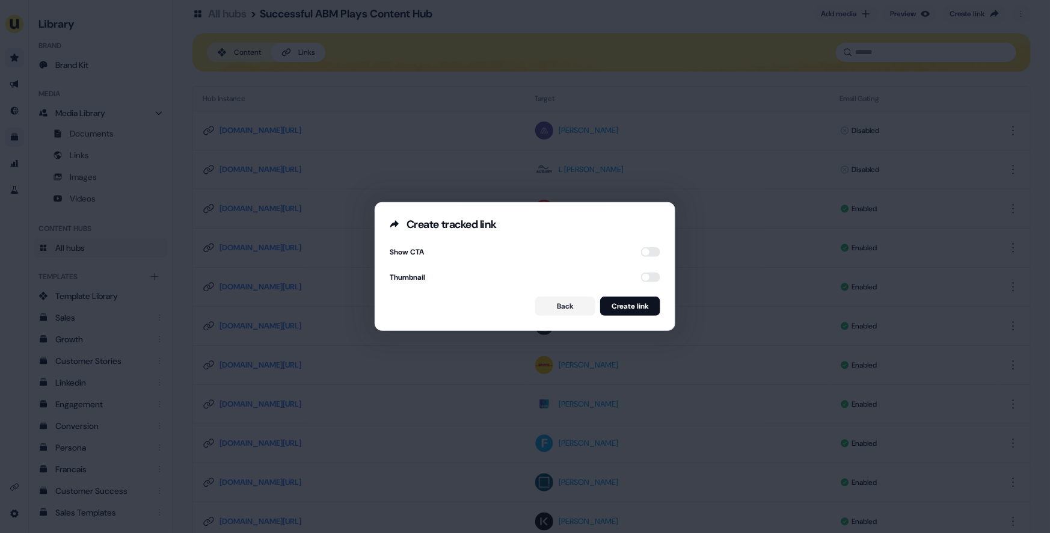
scroll to position [0, 0]
click at [644, 274] on button "button" at bounding box center [650, 277] width 19 height 10
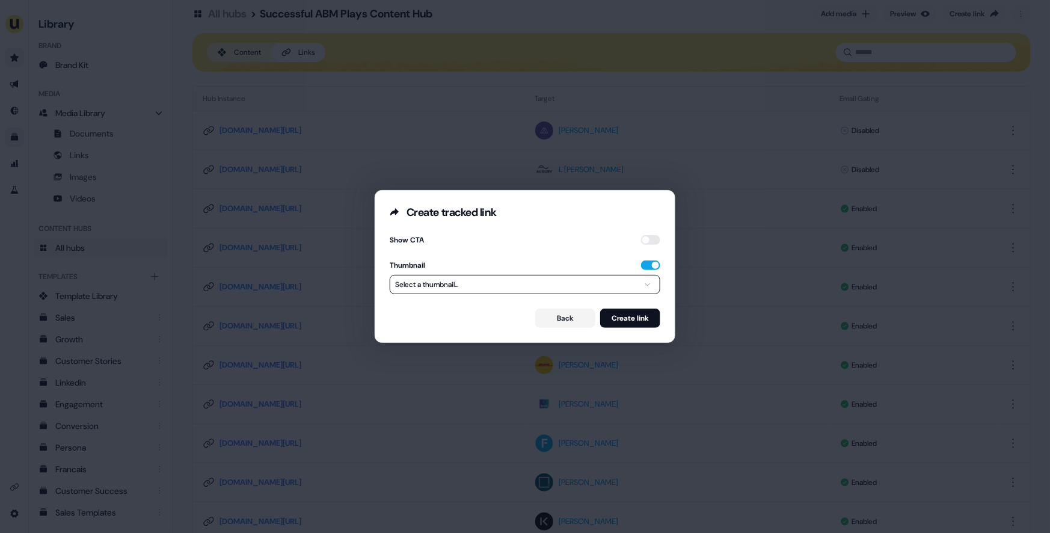
click at [629, 288] on button "Select a thumbnail..." at bounding box center [525, 284] width 271 height 19
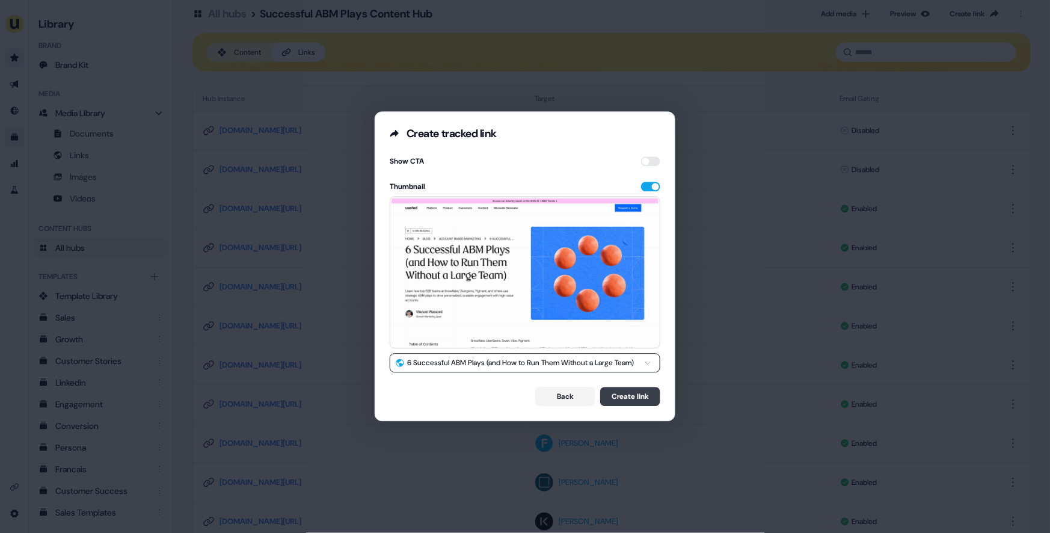
click at [634, 390] on button "Create link" at bounding box center [630, 396] width 60 height 19
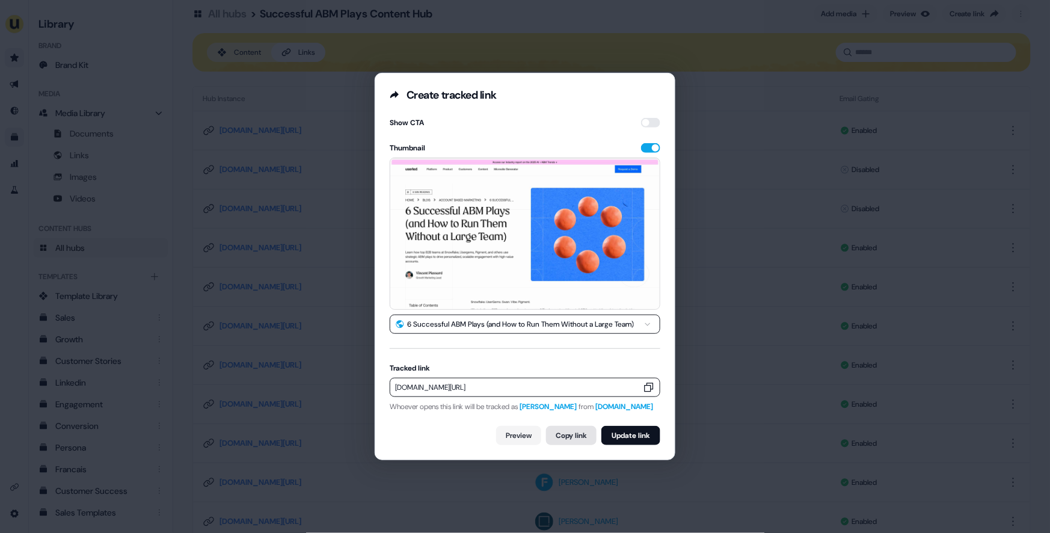
click at [552, 445] on button "Copy link" at bounding box center [571, 435] width 50 height 19
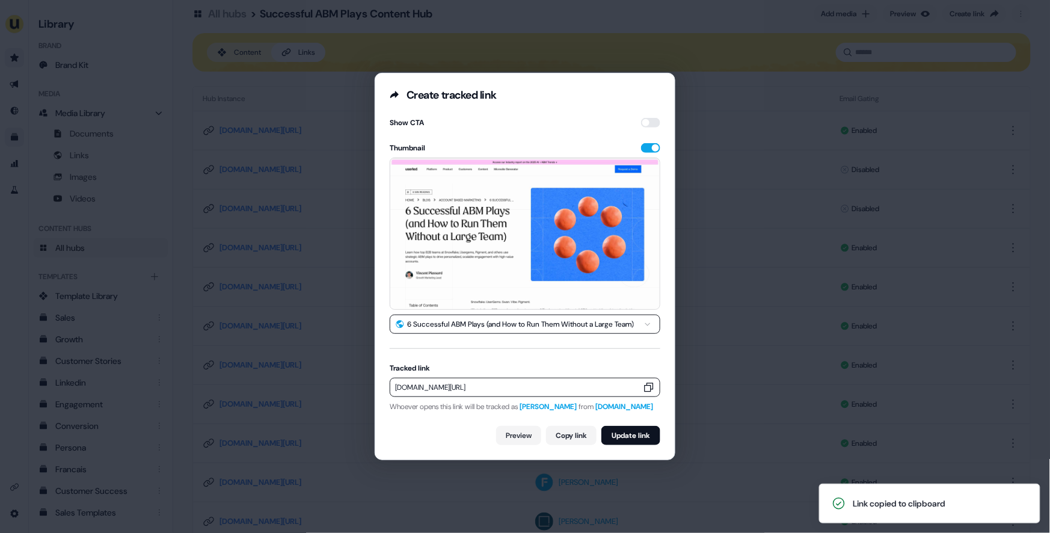
click at [777, 375] on div "**********" at bounding box center [525, 266] width 1050 height 533
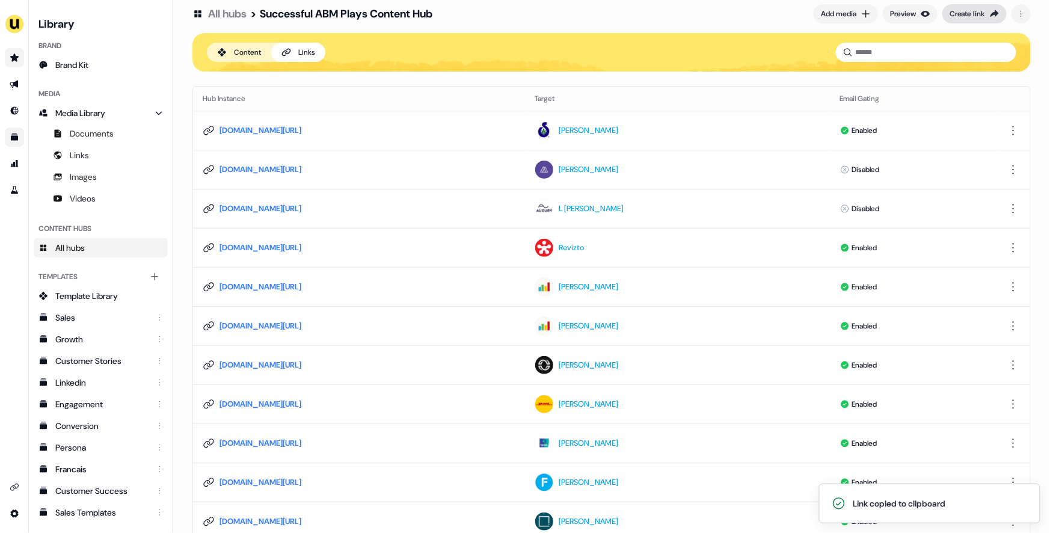
click at [968, 7] on button "Create link" at bounding box center [974, 13] width 64 height 19
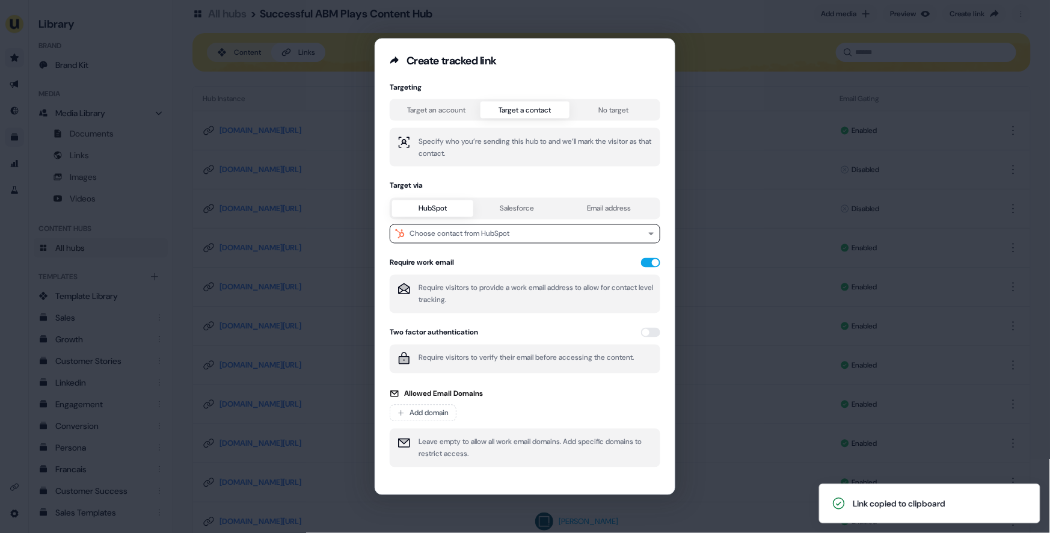
click at [540, 118] on div "Target an account Target a contact No target" at bounding box center [525, 110] width 271 height 22
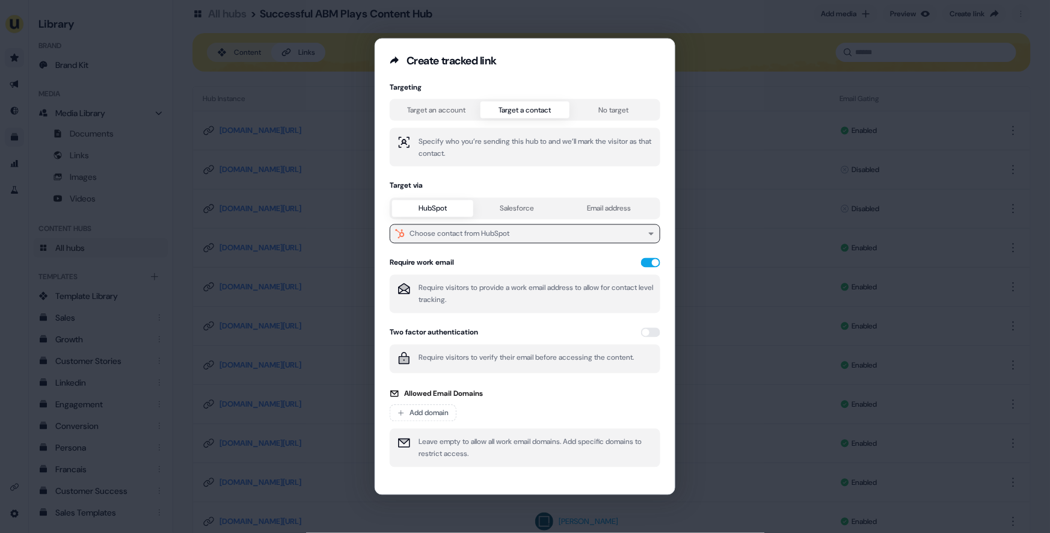
click at [462, 231] on div "Choose contact from HubSpot" at bounding box center [459, 234] width 100 height 12
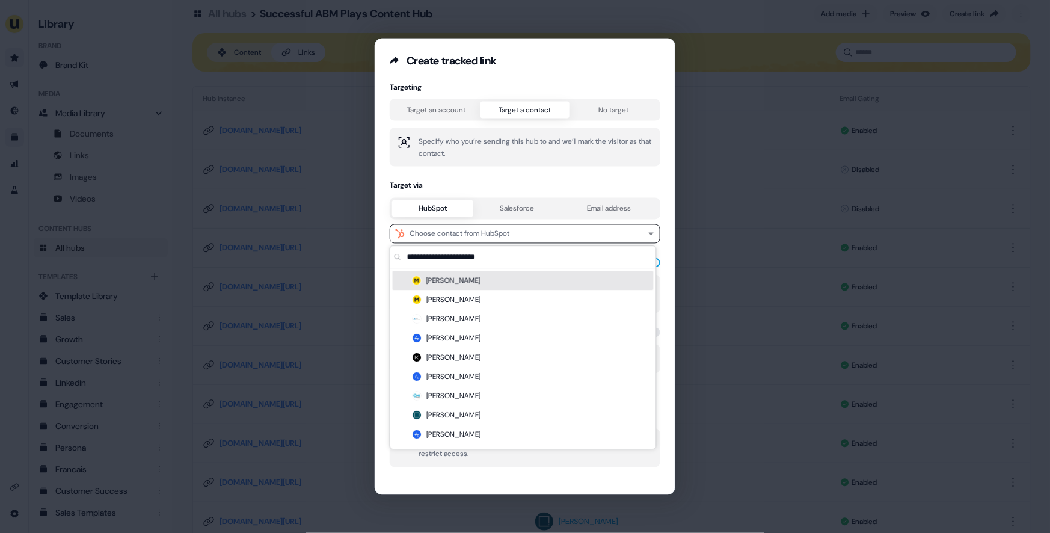
click at [432, 108] on div "Target an account Target a contact No target" at bounding box center [525, 110] width 271 height 22
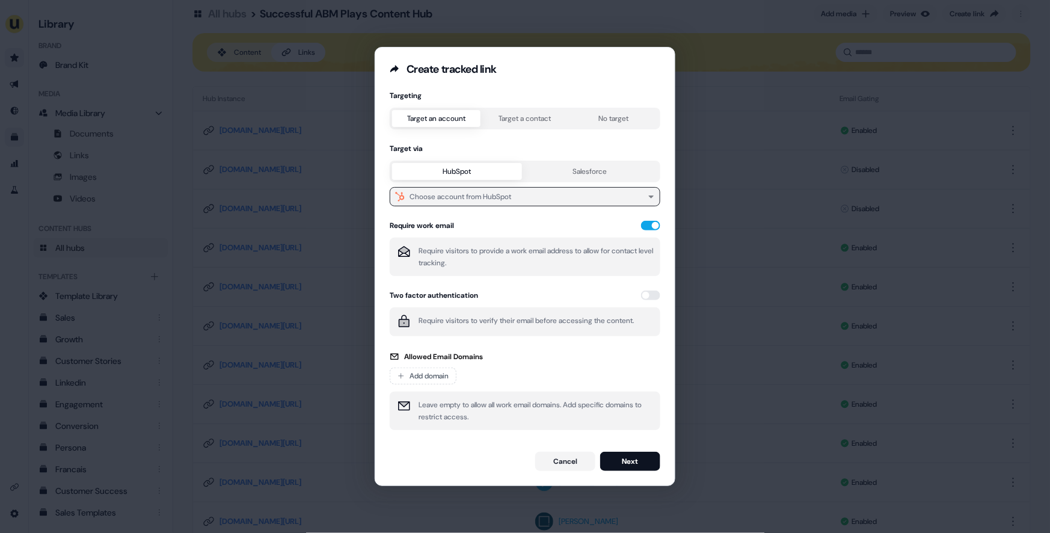
click at [477, 198] on div "Choose account from HubSpot" at bounding box center [460, 197] width 102 height 12
type input "******"
click at [511, 242] on div "Dandelion Energy" at bounding box center [523, 243] width 261 height 19
click at [631, 462] on button "Next" at bounding box center [630, 460] width 60 height 19
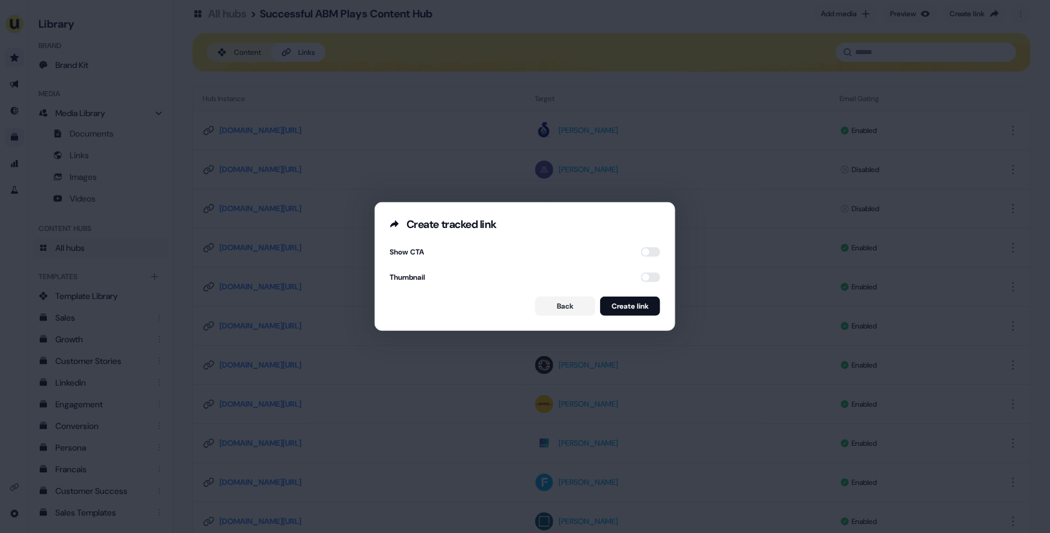
click at [641, 272] on form "Show CTA Thumbnail Back Create link" at bounding box center [525, 281] width 271 height 70
click at [643, 277] on button "button" at bounding box center [650, 277] width 19 height 10
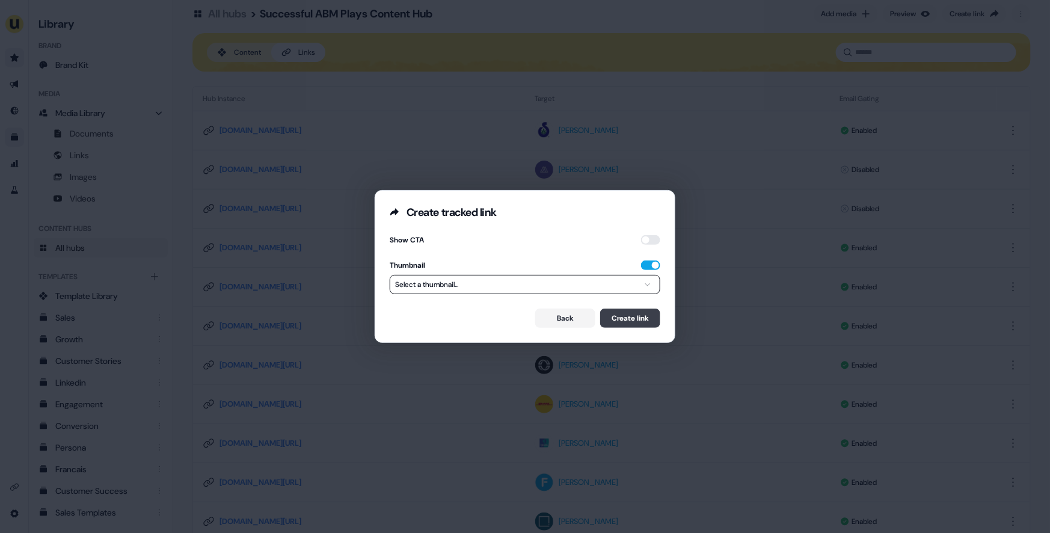
click at [634, 315] on button "Create link" at bounding box center [630, 317] width 60 height 19
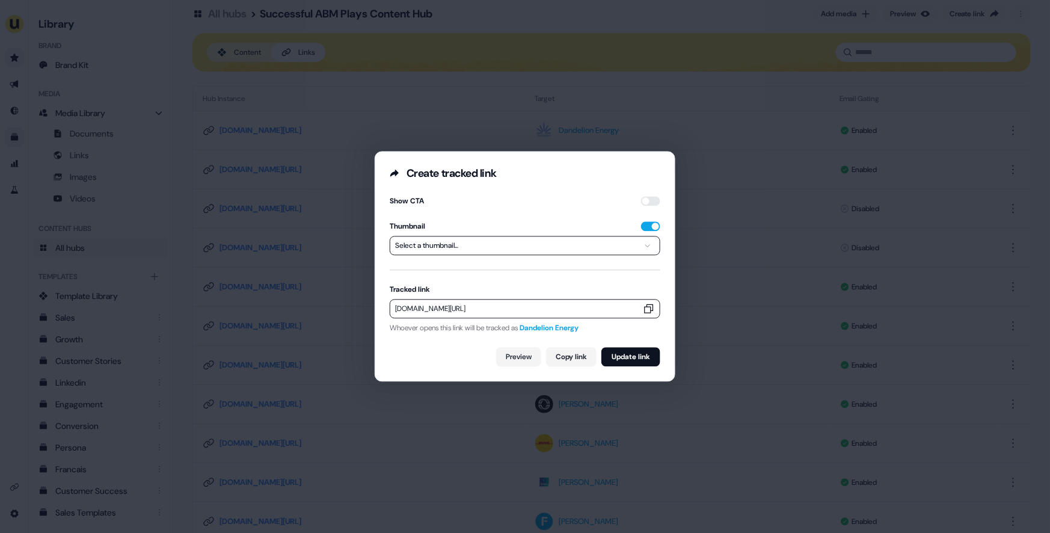
click at [636, 243] on button "Select a thumbnail..." at bounding box center [525, 245] width 271 height 19
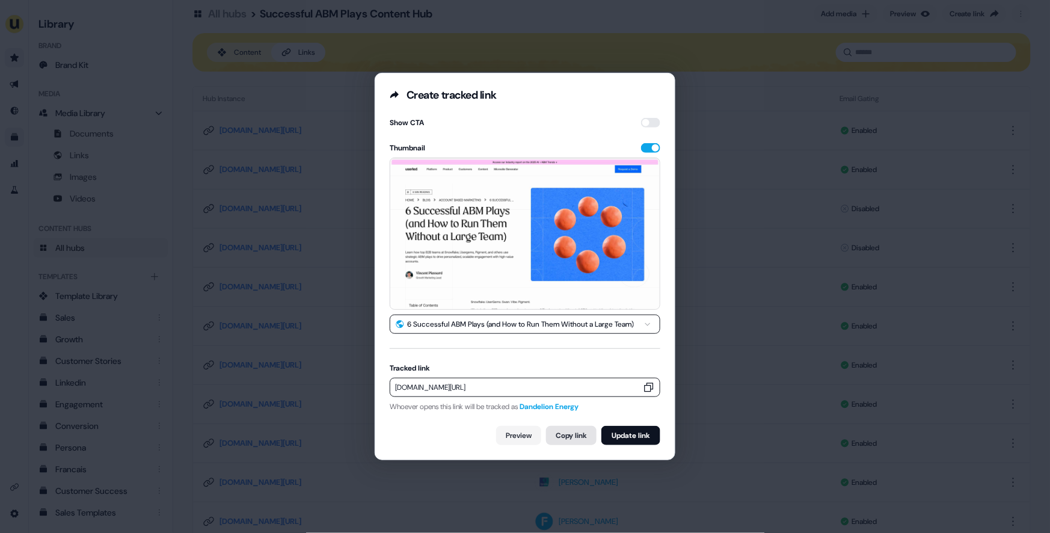
click at [560, 433] on button "Copy link" at bounding box center [571, 435] width 50 height 19
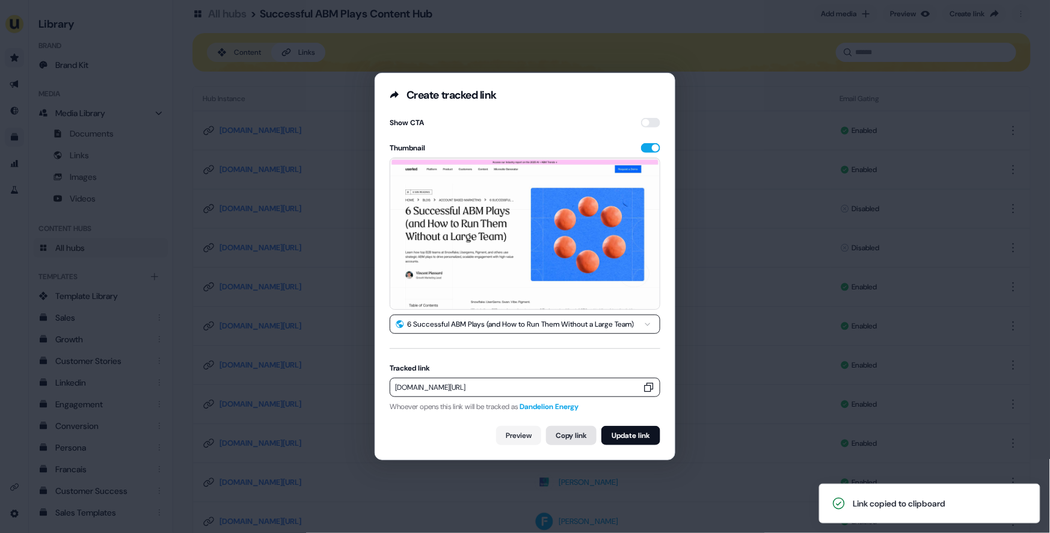
click at [551, 433] on button "Copy link" at bounding box center [571, 435] width 50 height 19
click at [846, 311] on div "**********" at bounding box center [525, 266] width 1050 height 533
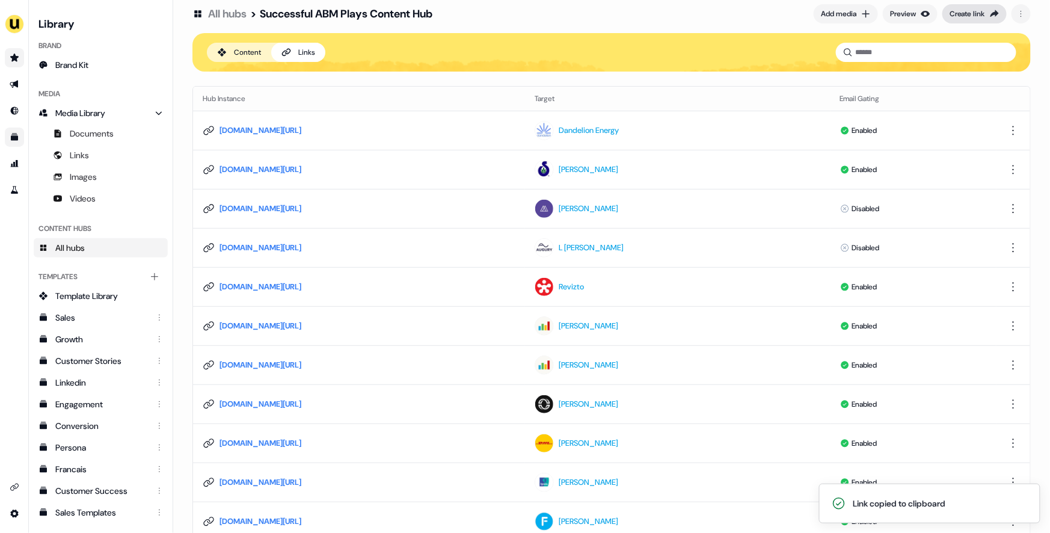
click at [979, 9] on div "Create link" at bounding box center [966, 14] width 35 height 12
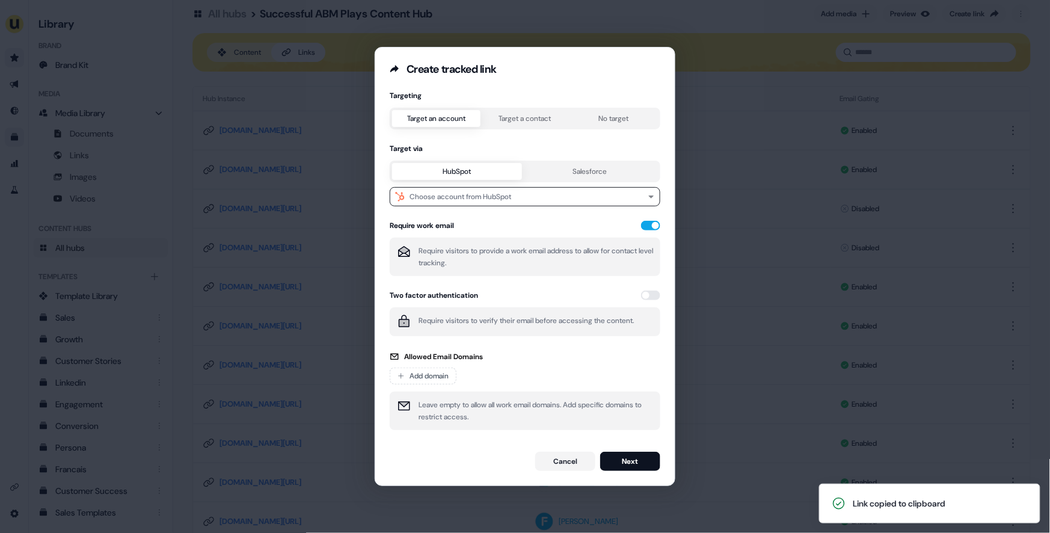
click at [801, 188] on div "Create tracked link Targeting Target an account Target a contact No target Targ…" at bounding box center [525, 266] width 1050 height 533
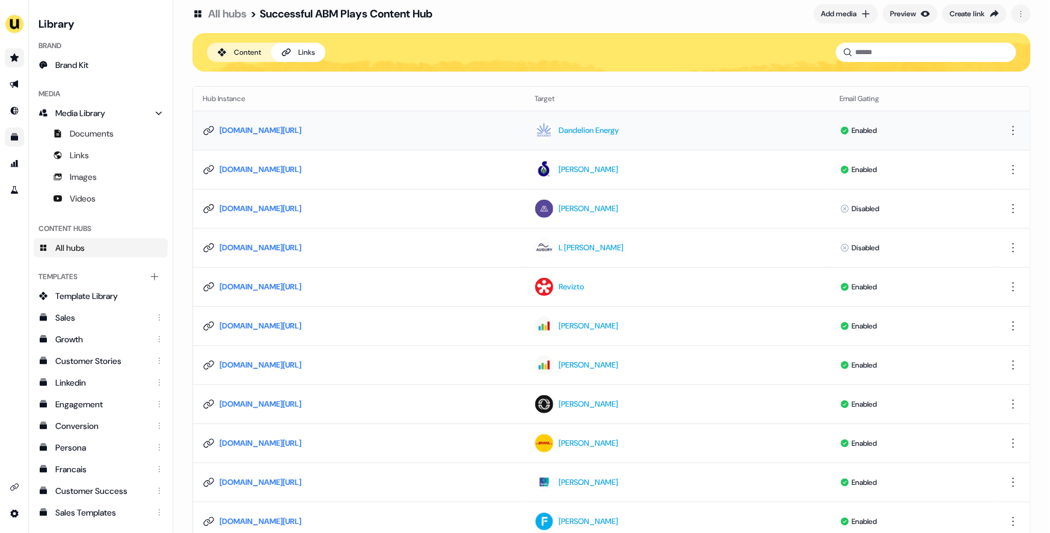
click at [1010, 123] on html "For the best experience switch devices to a bigger screen. Go to Userled.io Lib…" at bounding box center [525, 266] width 1050 height 533
click at [826, 122] on html "For the best experience switch devices to a bigger screen. Go to Userled.io Lib…" at bounding box center [525, 266] width 1050 height 533
click at [298, 129] on link "app.userled.io/v/AtdQoojHT" at bounding box center [260, 130] width 82 height 12
click at [979, 5] on button "Create link" at bounding box center [974, 13] width 64 height 19
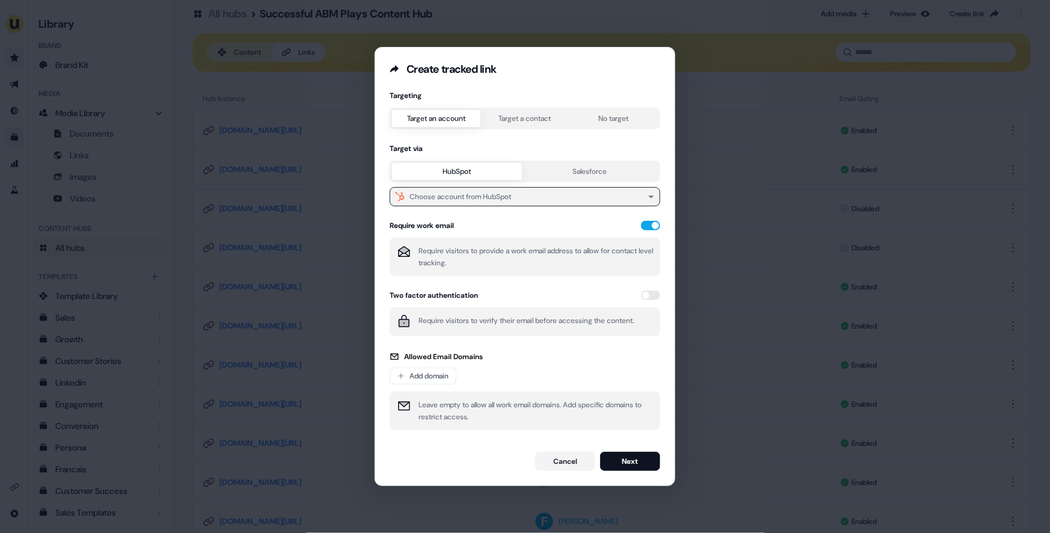
click at [472, 194] on div "Choose account from HubSpot" at bounding box center [460, 197] width 102 height 12
type input "*****"
click at [472, 250] on div "Dandelion Energy" at bounding box center [523, 243] width 261 height 19
click at [631, 463] on button "Next" at bounding box center [630, 460] width 60 height 19
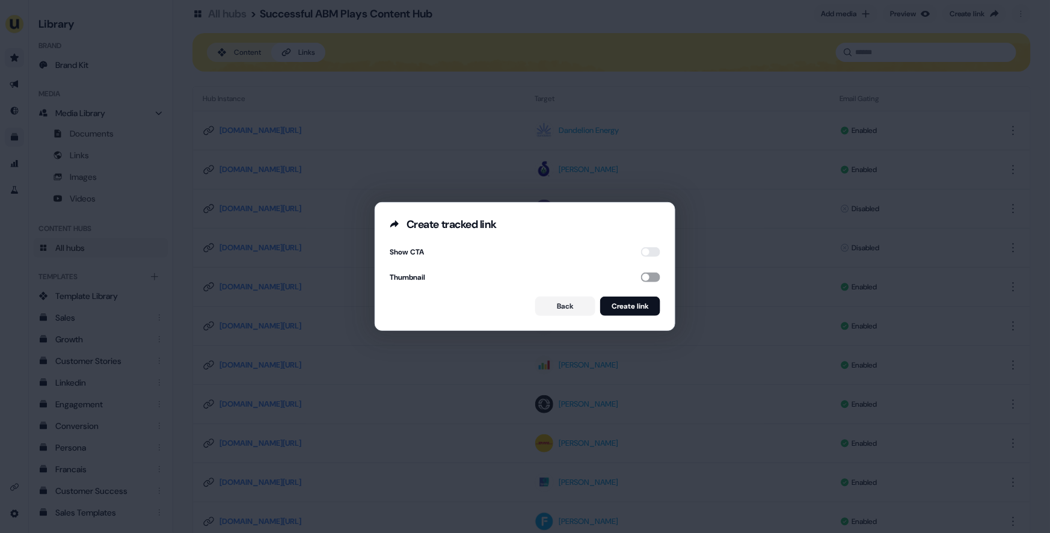
click at [644, 277] on button "button" at bounding box center [650, 277] width 19 height 10
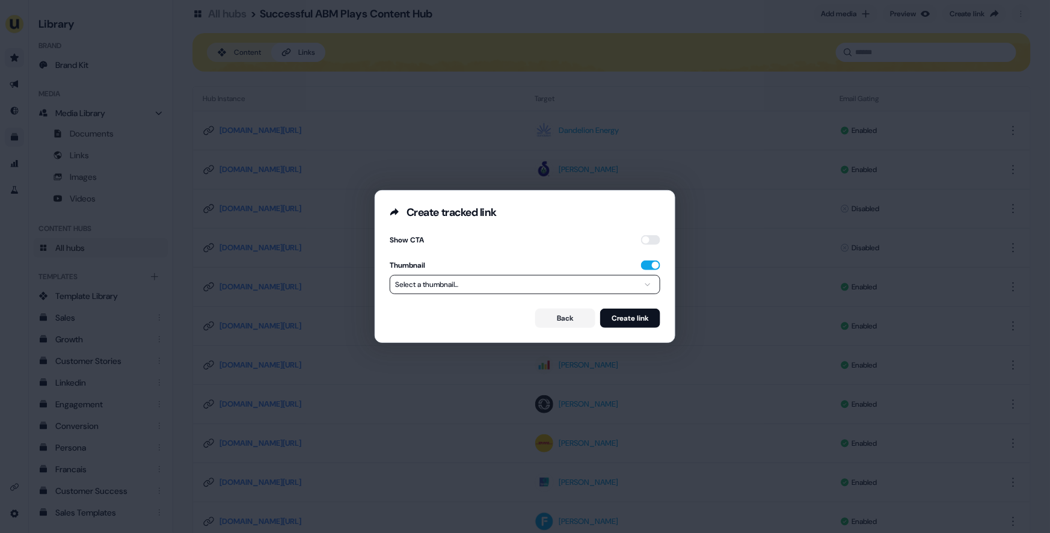
click at [615, 290] on button "Select a thumbnail..." at bounding box center [525, 284] width 271 height 19
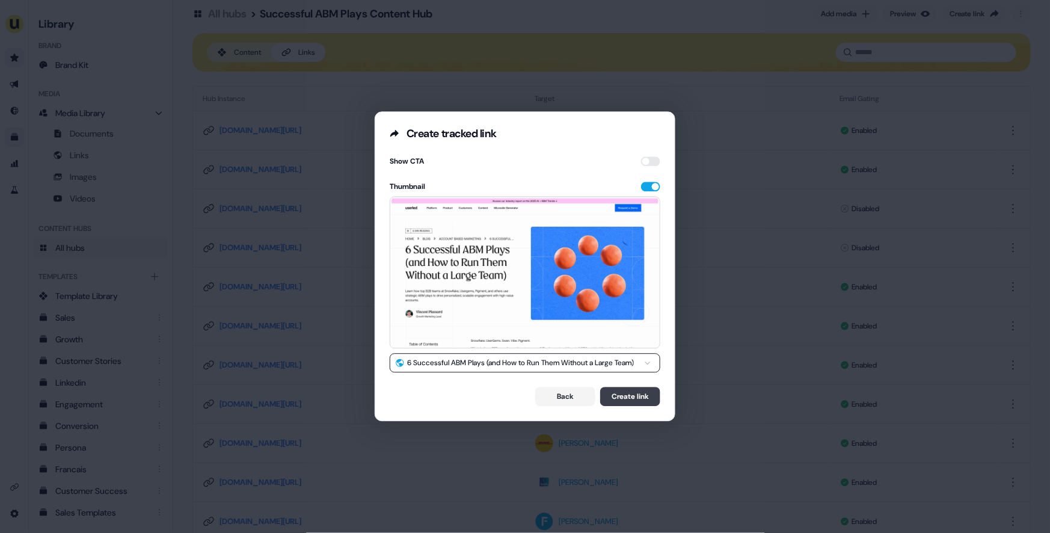
click at [622, 392] on button "Create link" at bounding box center [630, 396] width 60 height 19
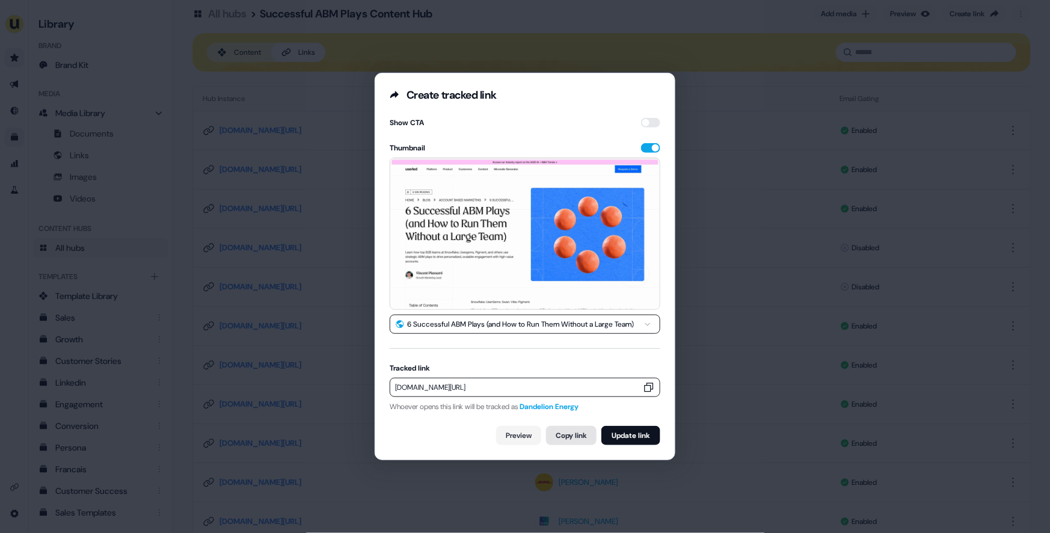
click at [559, 435] on button "Copy link" at bounding box center [571, 435] width 50 height 19
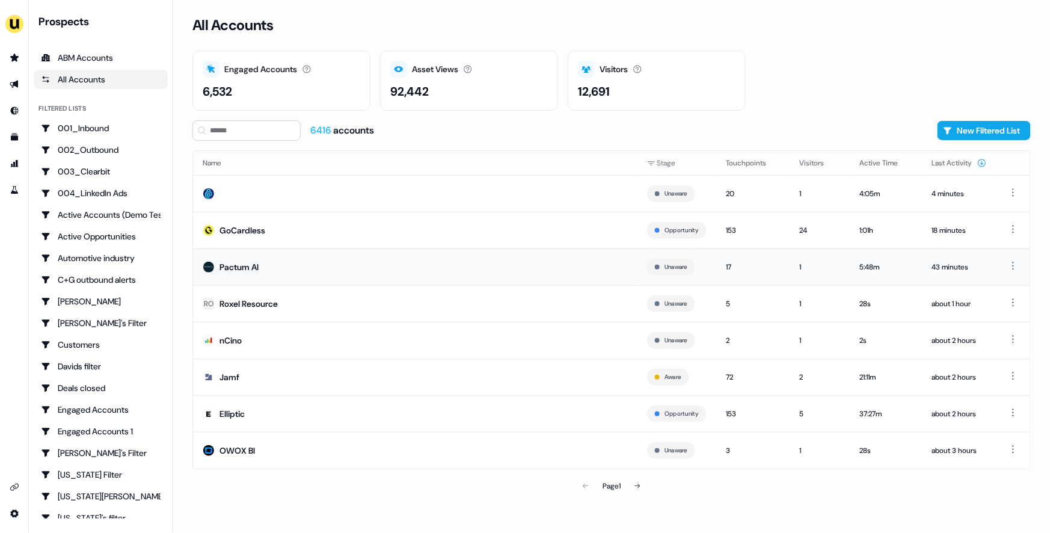
click at [361, 271] on td "Pactum AI" at bounding box center [415, 266] width 444 height 37
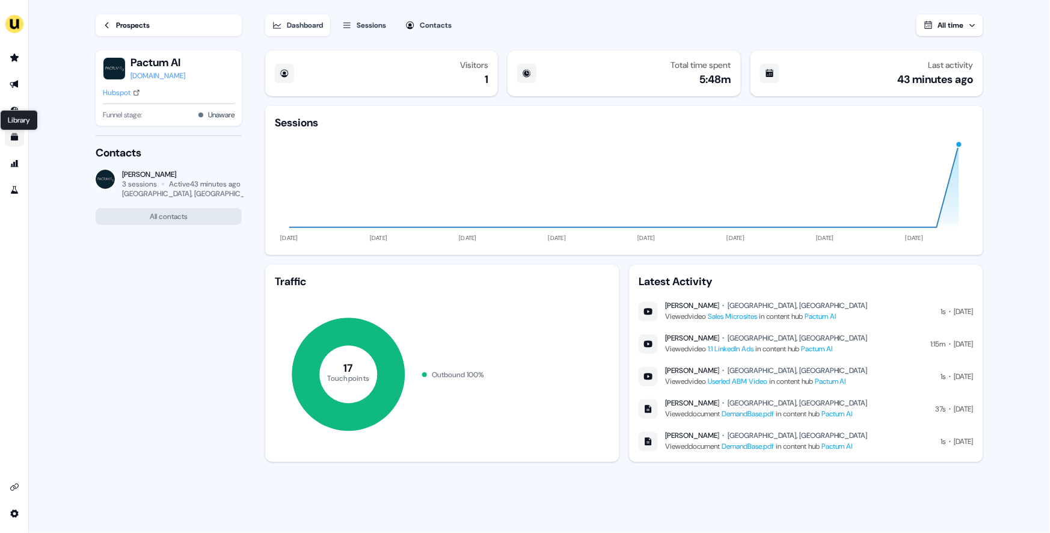
click at [16, 135] on icon "Go to templates" at bounding box center [15, 137] width 10 height 10
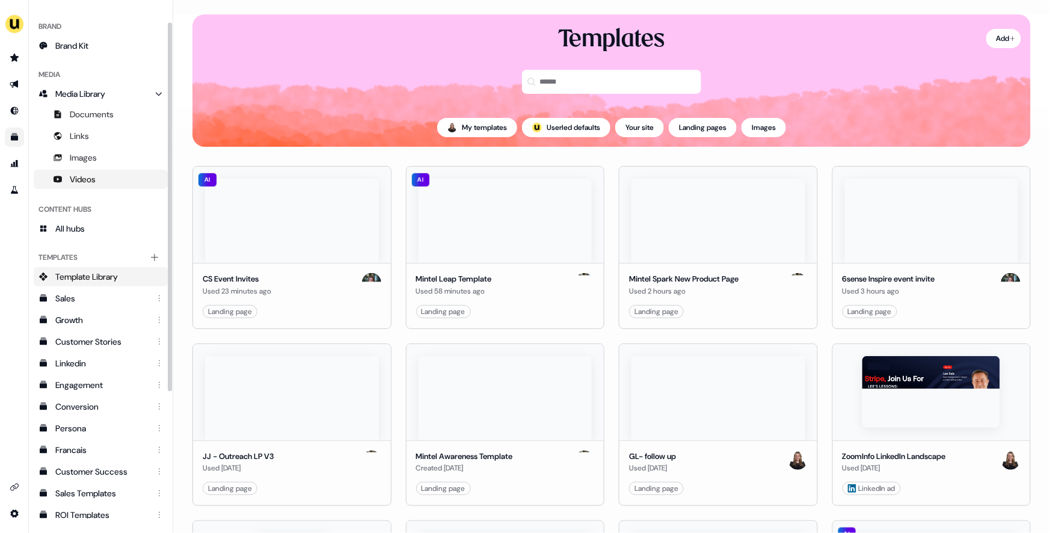
scroll to position [13, 0]
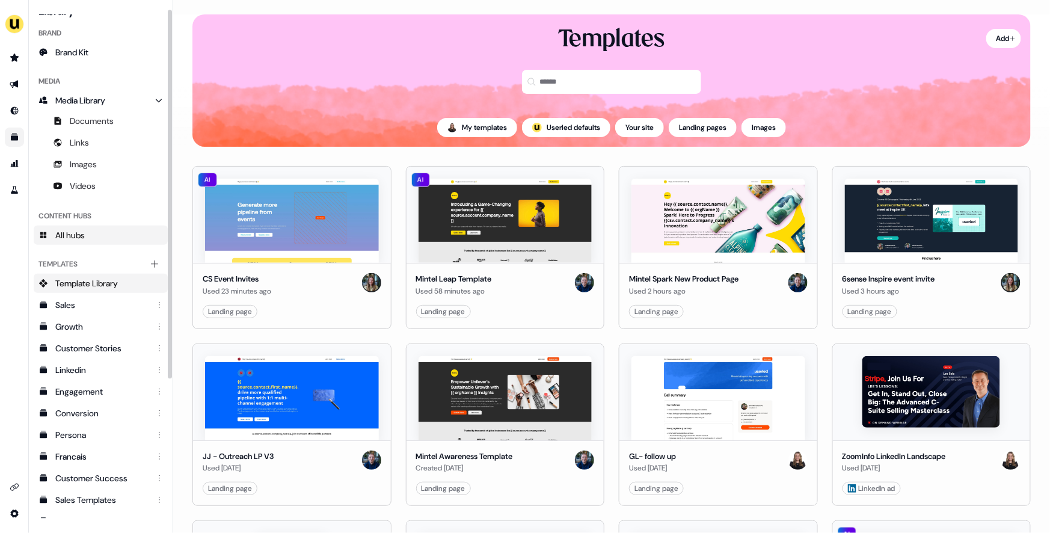
click at [80, 232] on span "All hubs" at bounding box center [69, 235] width 29 height 12
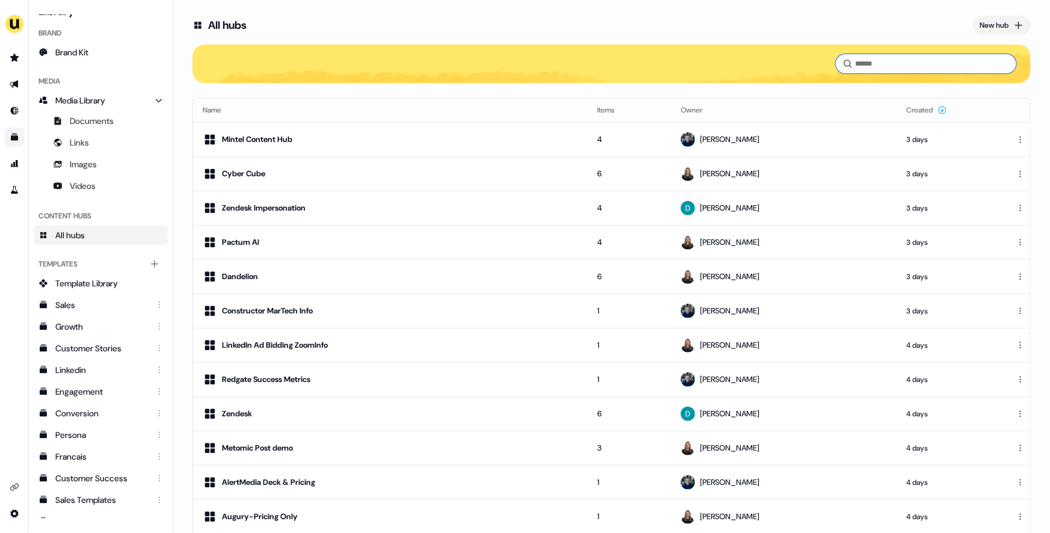
click at [887, 64] on input at bounding box center [926, 63] width 180 height 19
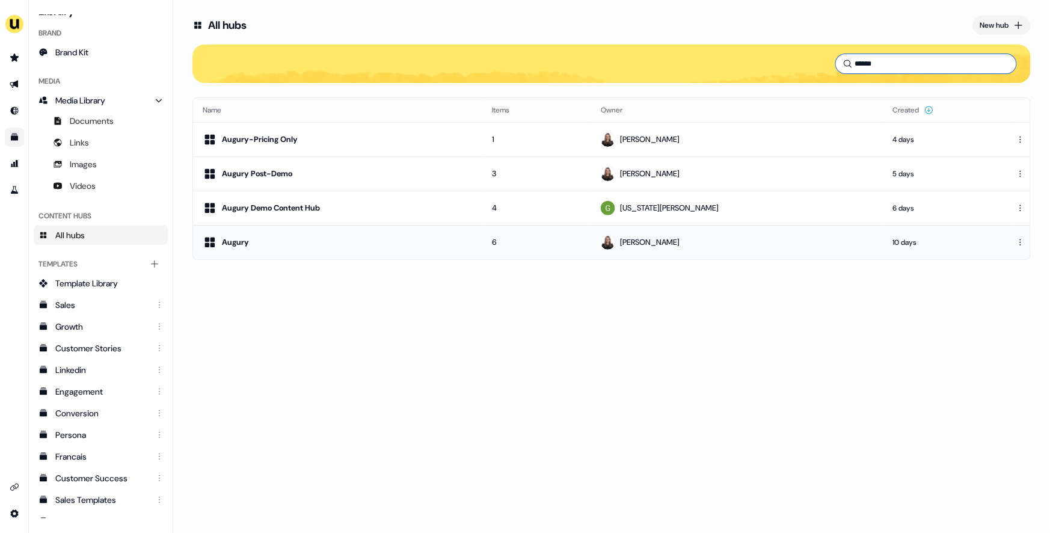
type input "******"
click at [376, 244] on div "Augury" at bounding box center [338, 242] width 271 height 14
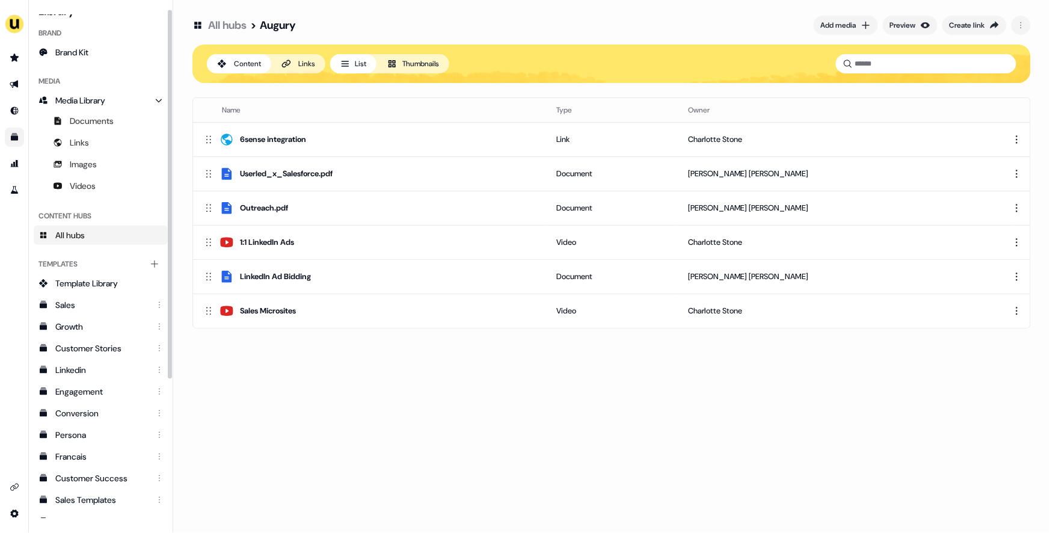
click at [100, 236] on link "All hubs" at bounding box center [101, 234] width 134 height 19
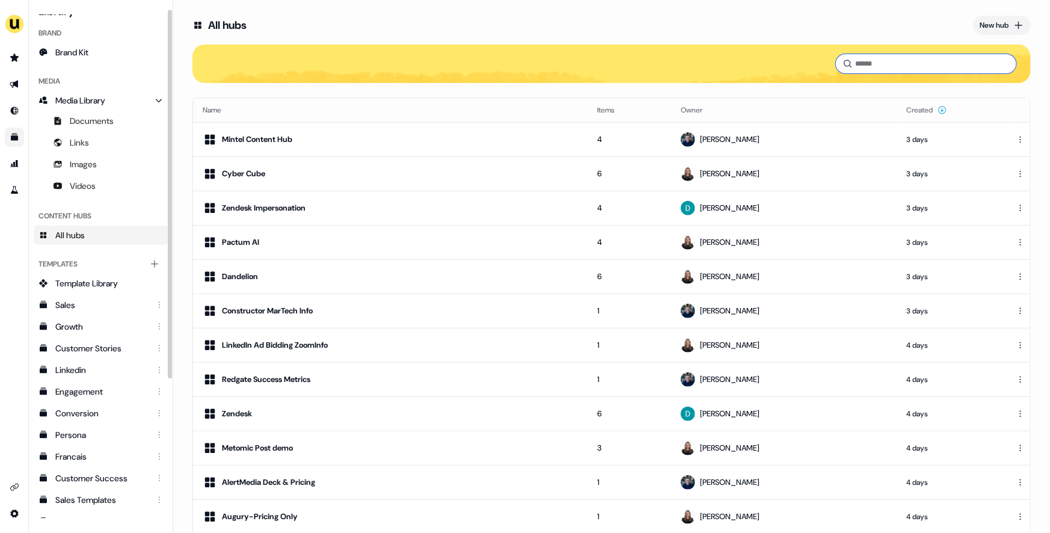
click at [891, 63] on input at bounding box center [926, 63] width 180 height 19
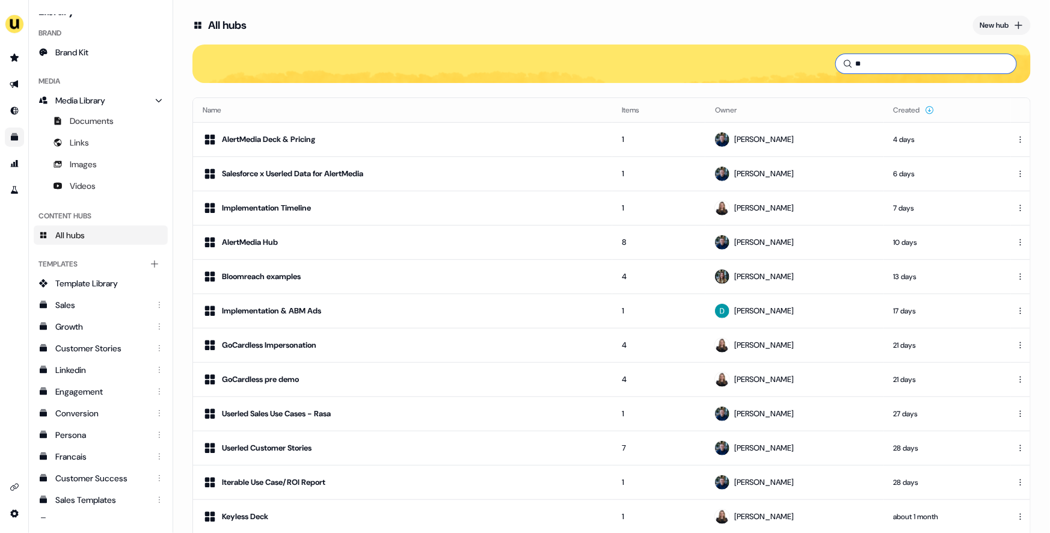
type input "*"
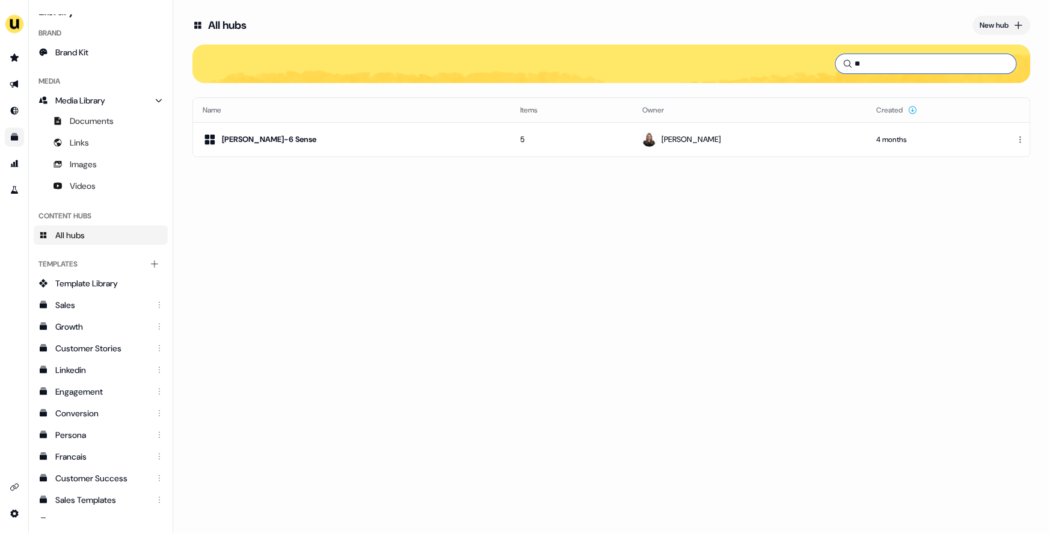
type input "*"
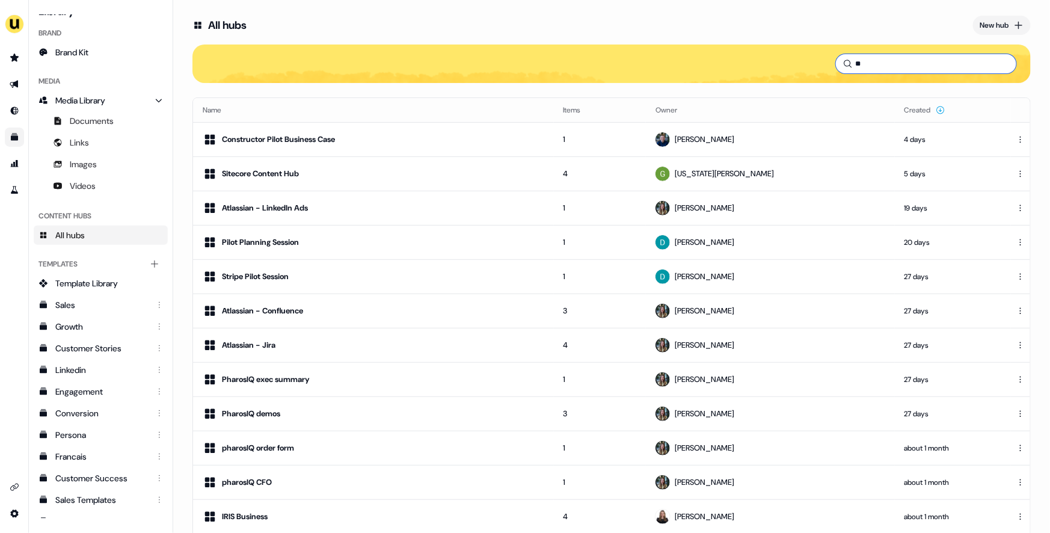
type input "*"
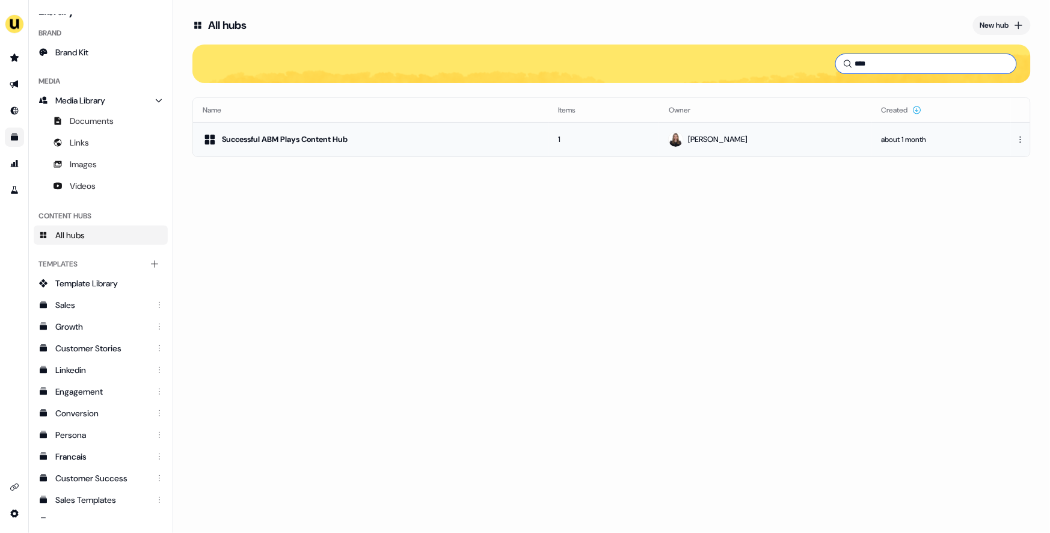
type input "****"
click at [424, 126] on td "Successful ABM Plays Content Hub" at bounding box center [370, 139] width 355 height 34
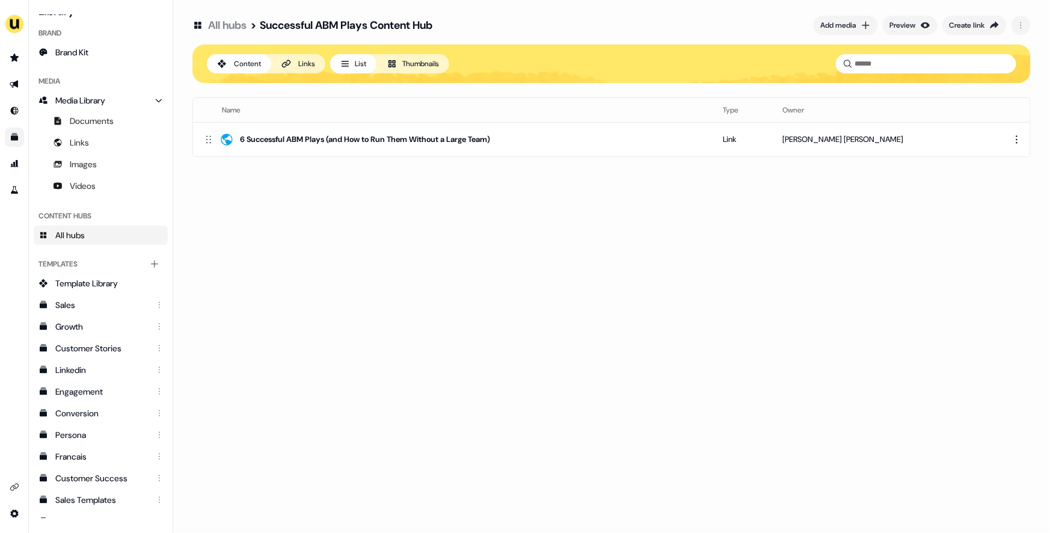
click at [287, 54] on button "Links" at bounding box center [298, 63] width 54 height 19
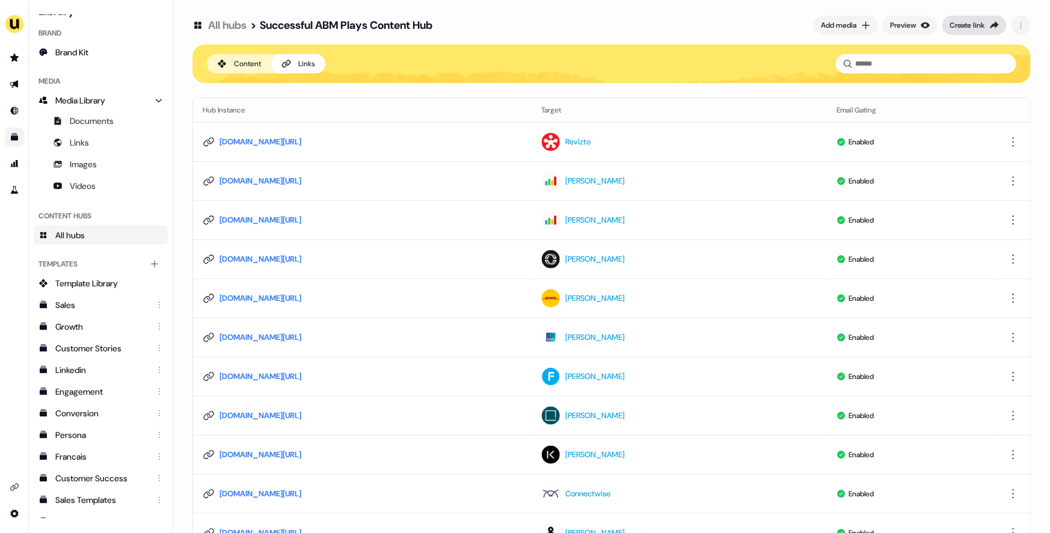
click at [957, 24] on div "Create link" at bounding box center [966, 25] width 35 height 12
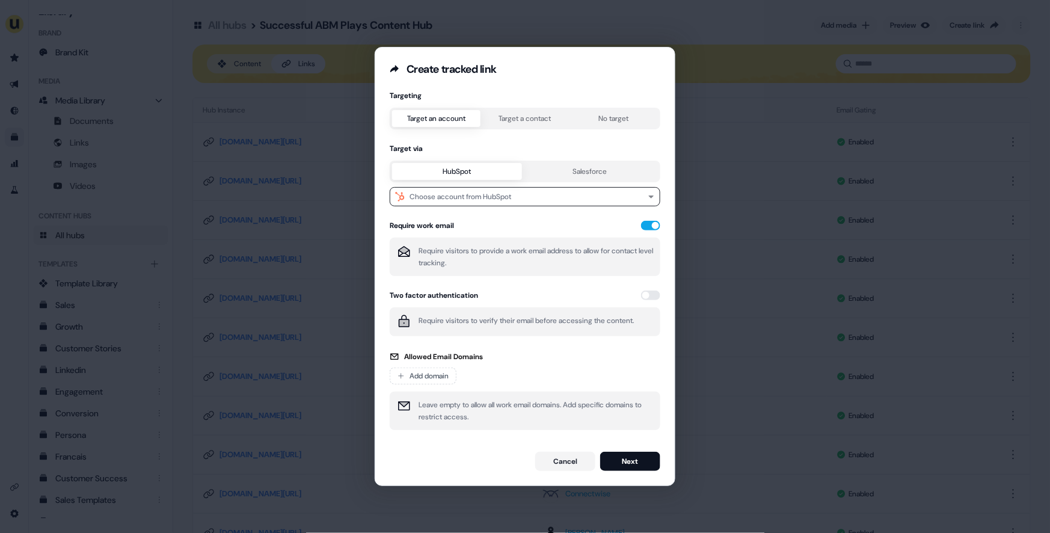
click at [503, 115] on button "Target a contact" at bounding box center [524, 118] width 88 height 17
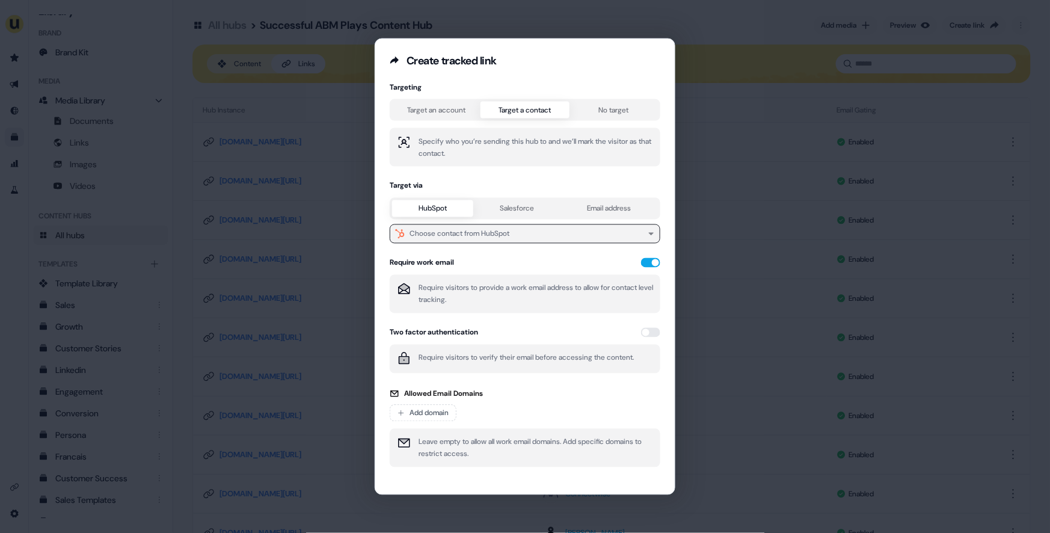
click at [441, 242] on button "Choose contact from HubSpot" at bounding box center [525, 233] width 271 height 19
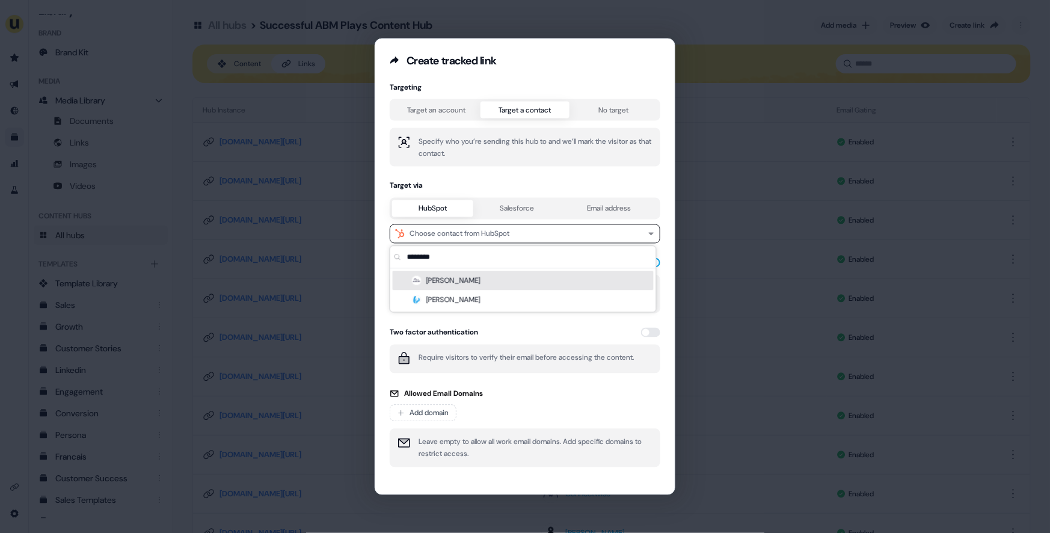
type input "********"
click at [493, 284] on div "[PERSON_NAME]" at bounding box center [523, 280] width 261 height 19
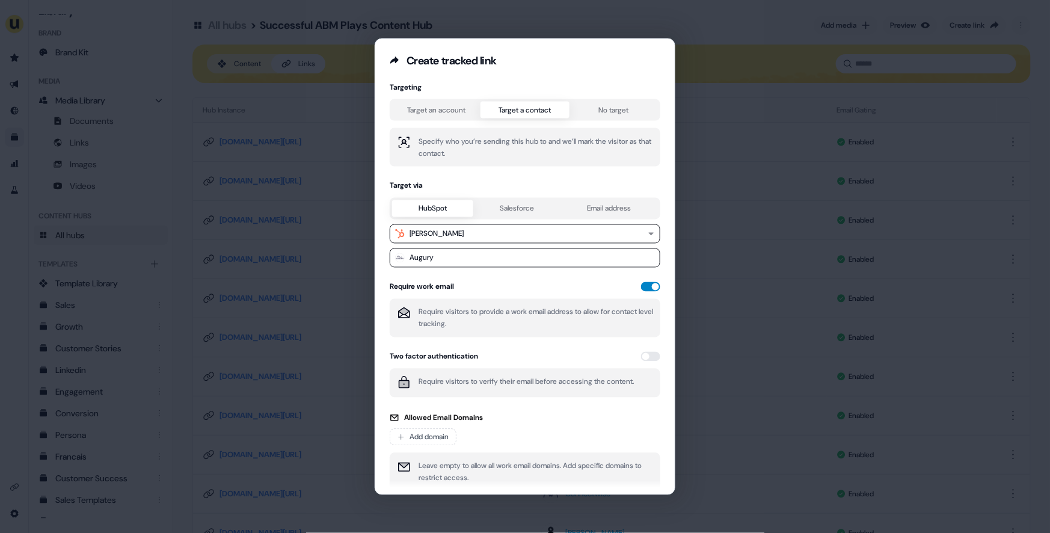
click at [647, 287] on button "button" at bounding box center [650, 287] width 19 height 10
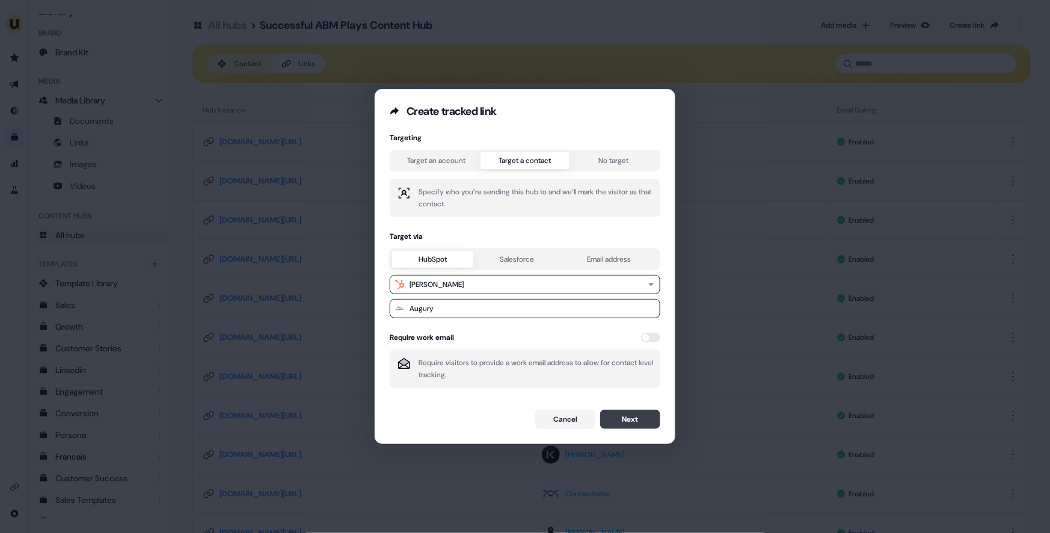
click at [629, 420] on button "Next" at bounding box center [630, 418] width 60 height 19
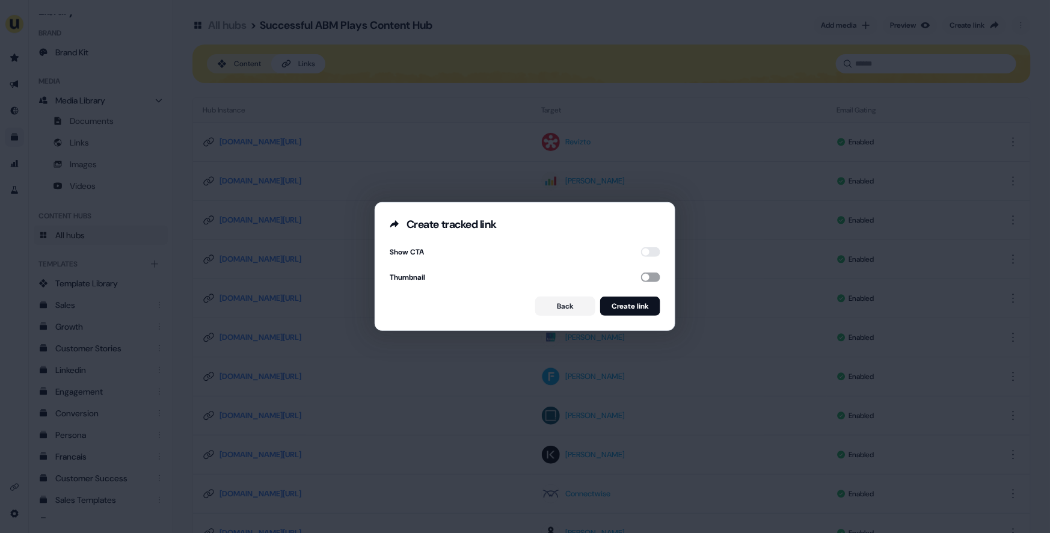
click at [643, 279] on button "button" at bounding box center [650, 277] width 19 height 10
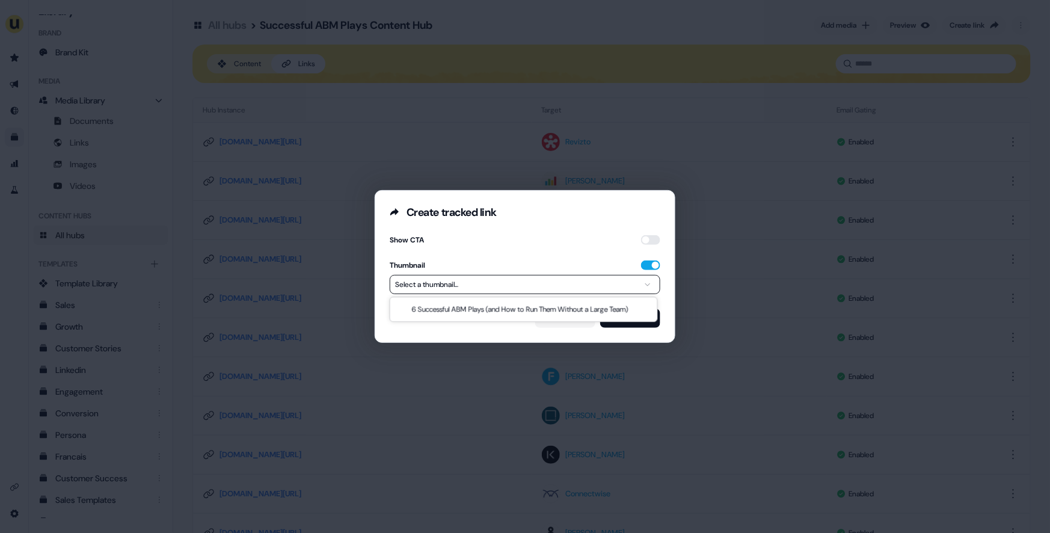
click at [568, 286] on button "Select a thumbnail..." at bounding box center [525, 284] width 271 height 19
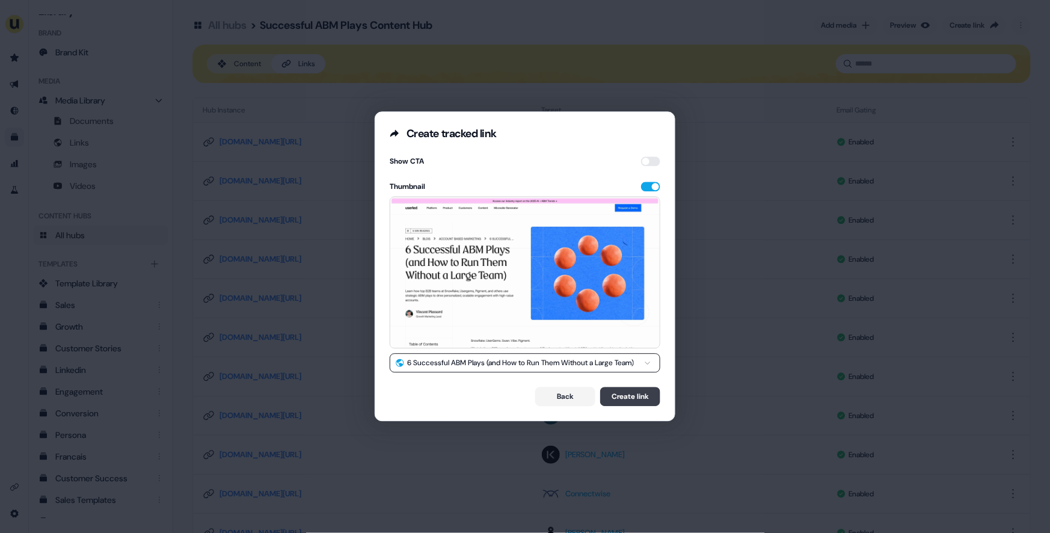
click at [609, 397] on button "Create link" at bounding box center [630, 396] width 60 height 19
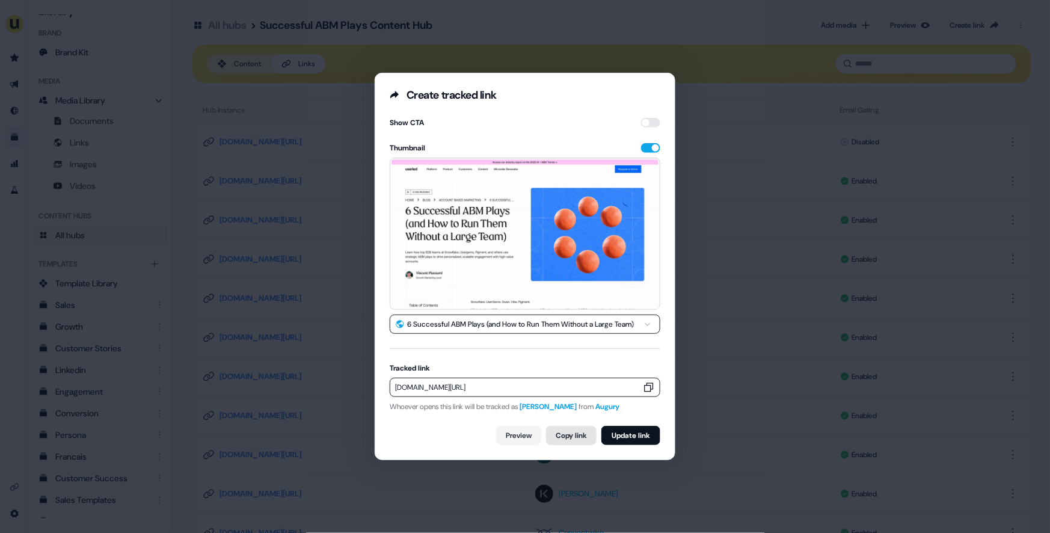
click at [568, 430] on button "Copy link" at bounding box center [571, 435] width 50 height 19
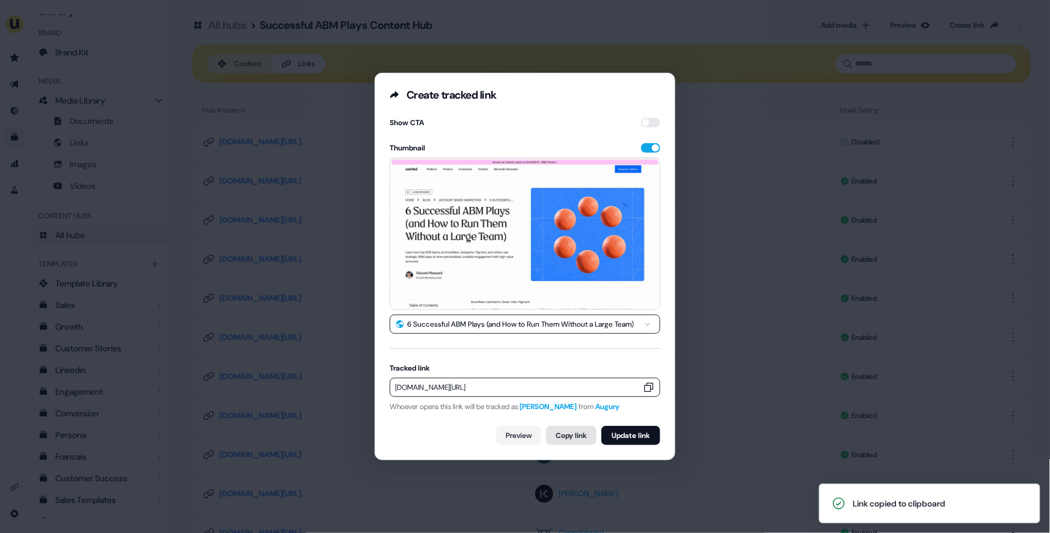
click at [556, 433] on button "Copy link" at bounding box center [571, 435] width 50 height 19
